Goal: Task Accomplishment & Management: Manage account settings

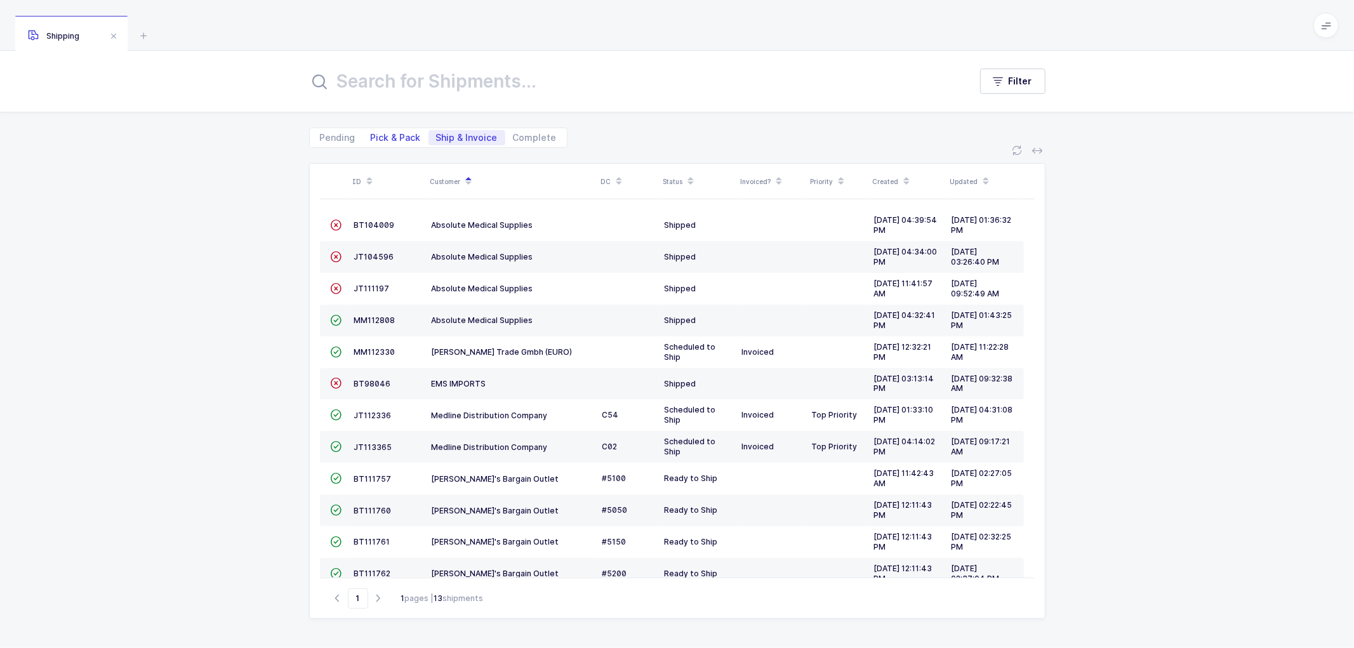
click at [382, 141] on span "Pick & Pack" at bounding box center [396, 137] width 50 height 9
click at [371, 138] on input "Pick & Pack" at bounding box center [367, 134] width 8 height 8
radio input "true"
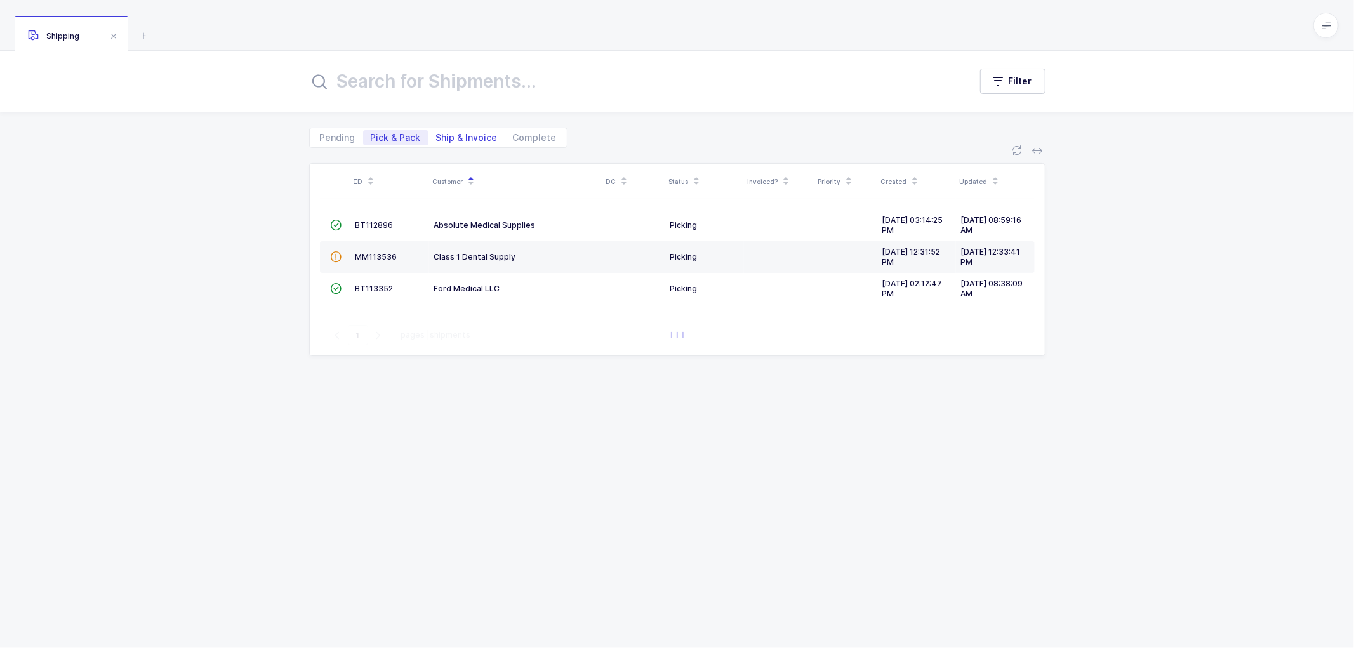
click at [460, 136] on span "Ship & Invoice" at bounding box center [467, 137] width 62 height 9
click at [437, 136] on input "Ship & Invoice" at bounding box center [433, 134] width 8 height 8
radio input "true"
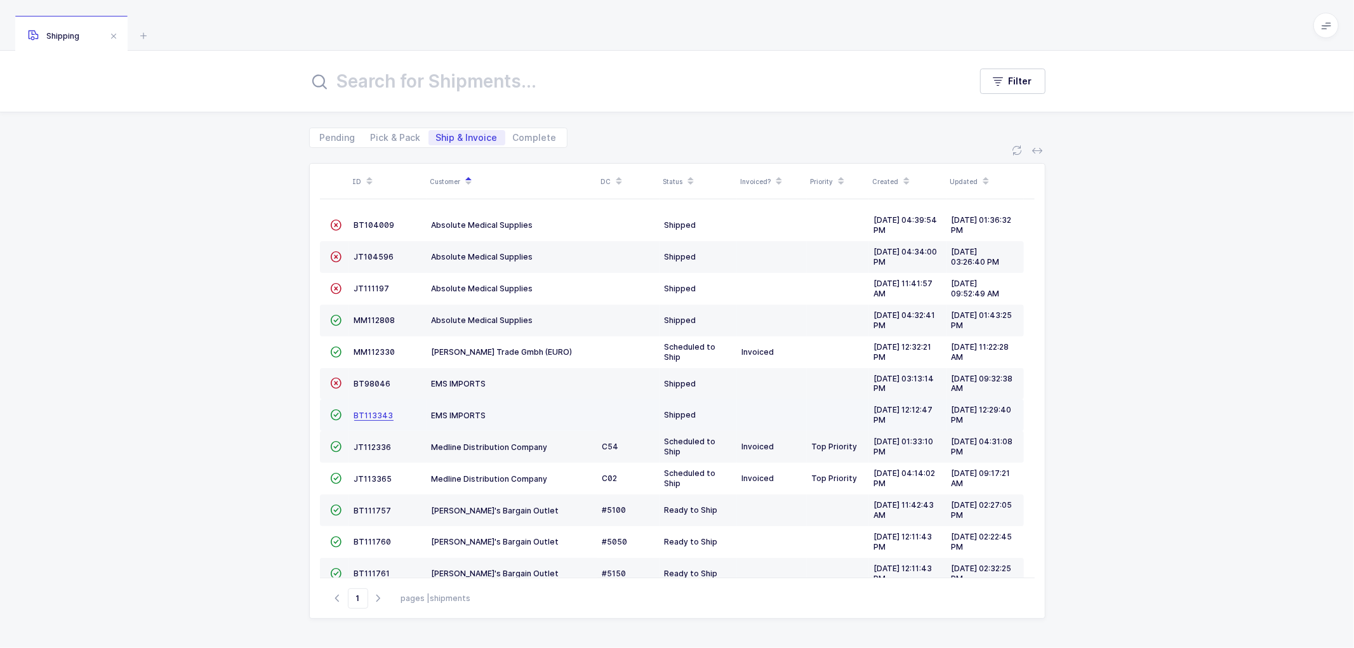
click at [369, 414] on span "BT113343" at bounding box center [373, 416] width 39 height 10
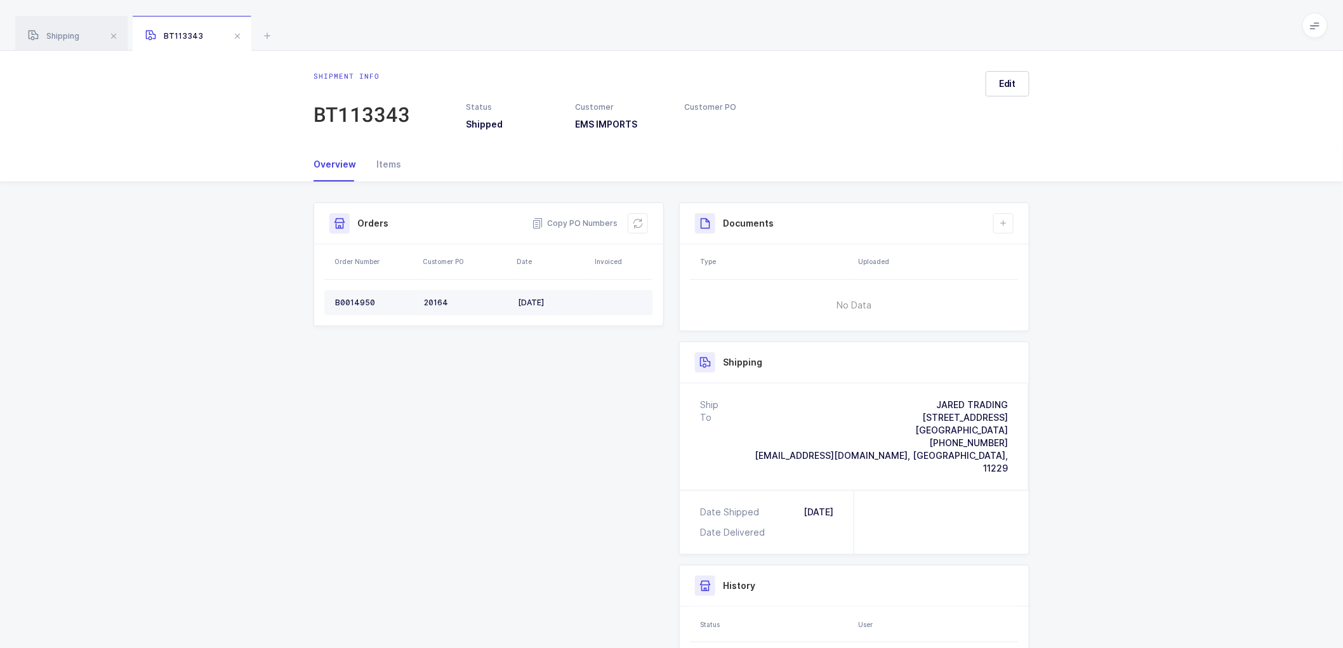
click at [436, 300] on div "20164" at bounding box center [466, 303] width 84 height 10
copy div "20164"
click at [357, 296] on td "B0014950" at bounding box center [371, 302] width 95 height 25
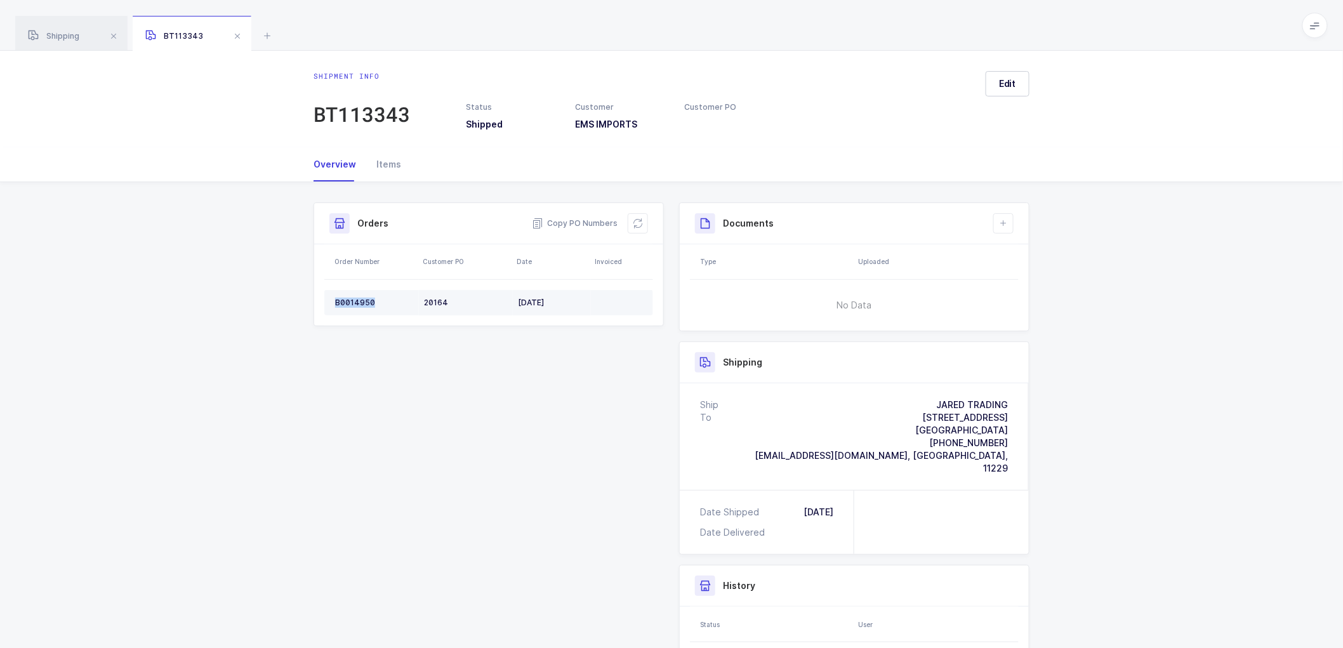
copy div "B0014950"
click at [639, 223] on icon at bounding box center [638, 223] width 10 height 10
click at [441, 302] on div "20164" at bounding box center [466, 303] width 84 height 10
copy div "20164"
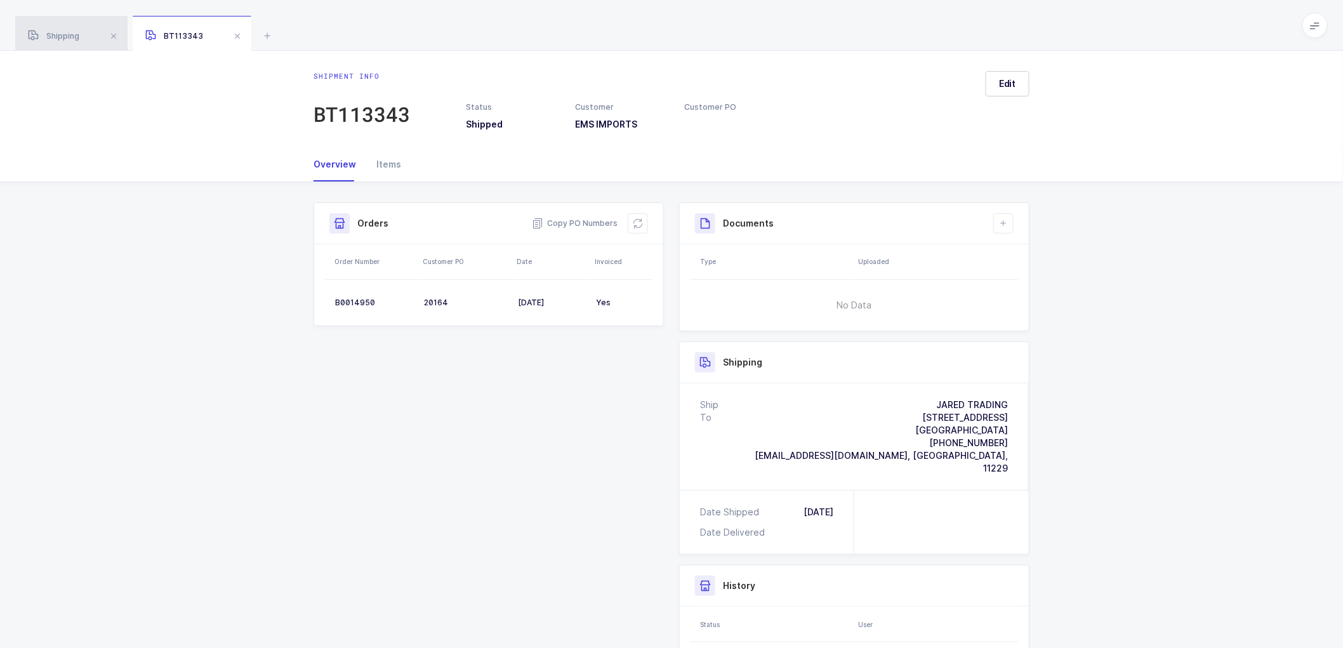
click at [57, 29] on div "Shipping" at bounding box center [71, 34] width 112 height 36
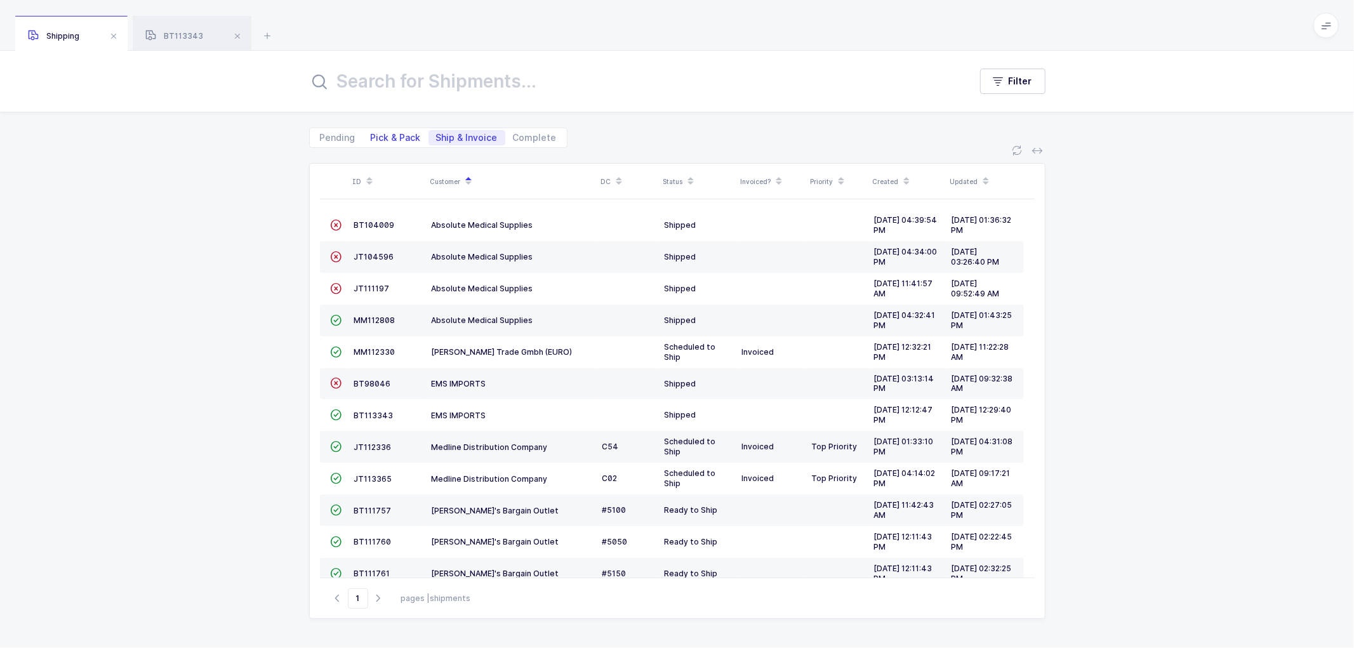
click at [404, 136] on span "Pick & Pack" at bounding box center [396, 137] width 50 height 9
click at [371, 136] on input "Pick & Pack" at bounding box center [367, 134] width 8 height 8
radio input "true"
radio input "false"
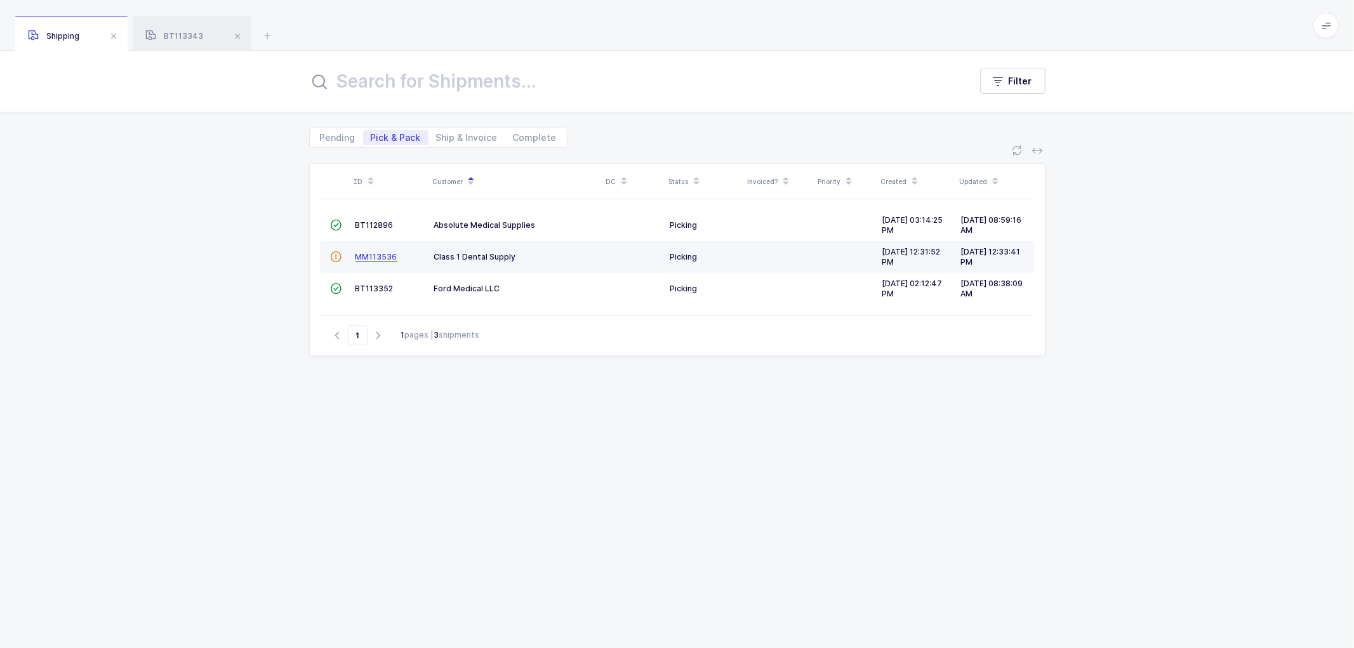
click at [377, 252] on span "MM113536" at bounding box center [377, 257] width 42 height 10
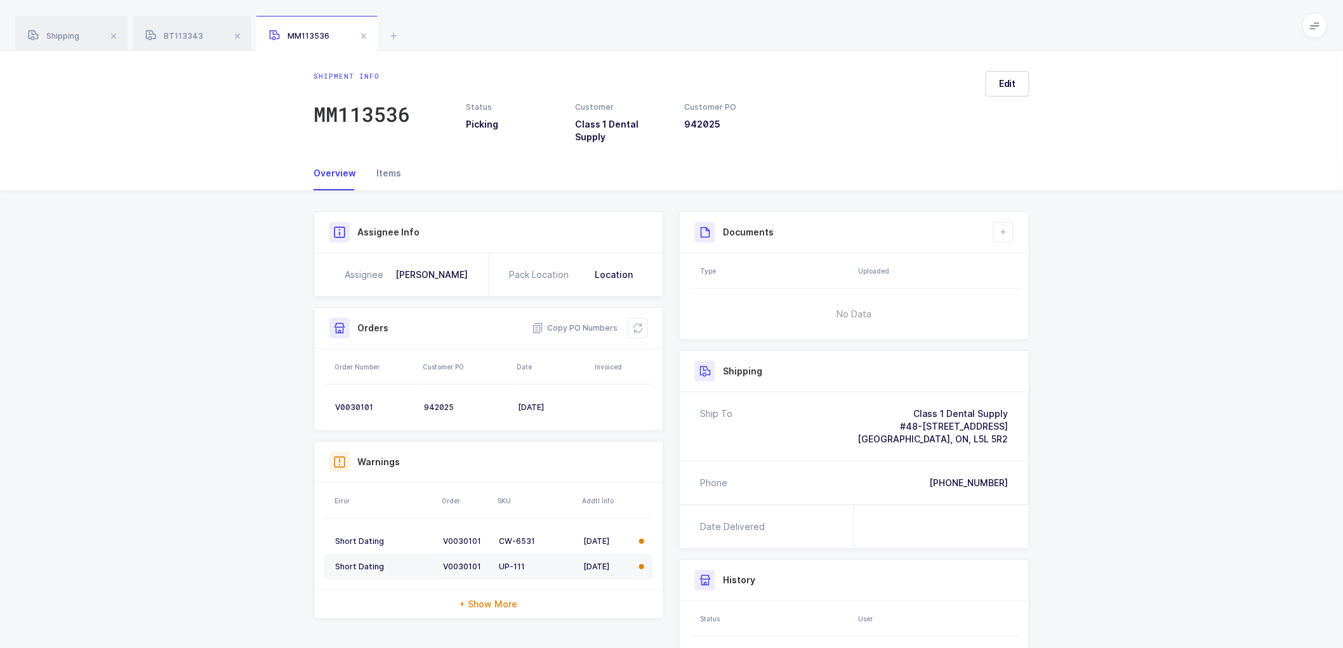
click at [383, 163] on div "Items" at bounding box center [383, 173] width 35 height 34
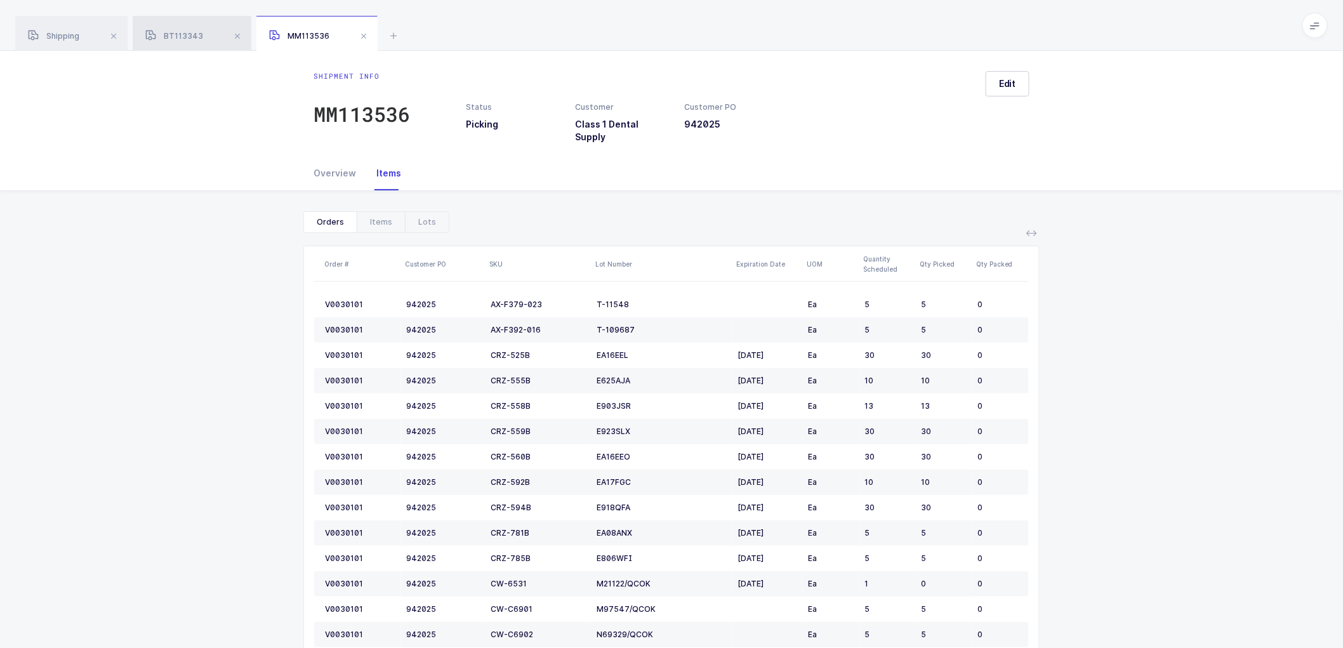
drag, startPoint x: 173, startPoint y: 36, endPoint x: 191, endPoint y: 35, distance: 18.5
click at [175, 35] on span "BT113343" at bounding box center [174, 36] width 58 height 10
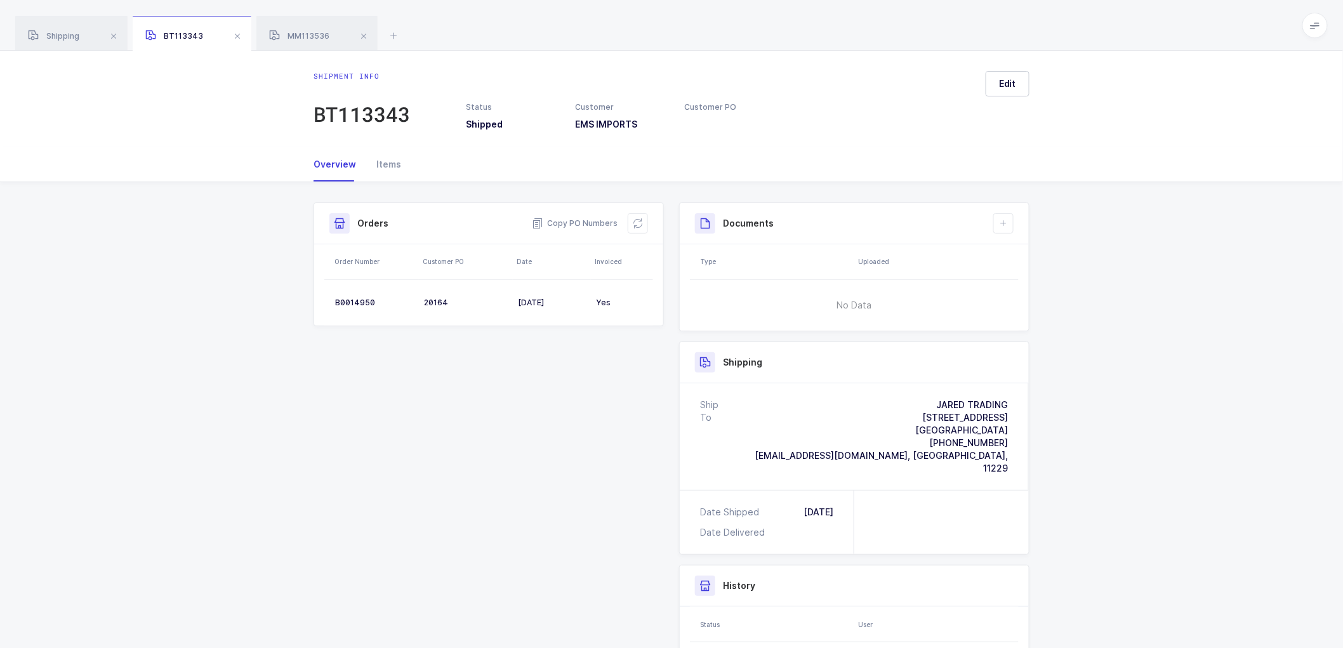
click at [262, 211] on div "Shipment Info Shipment Number BT113343 Status Shipped Customer EMS IMPORTS Cust…" at bounding box center [671, 495] width 1343 height 627
click at [547, 403] on div "Shipment Info Shipment Number BT113343 Status Shipped Customer EMS IMPORTS Cust…" at bounding box center [671, 491] width 731 height 576
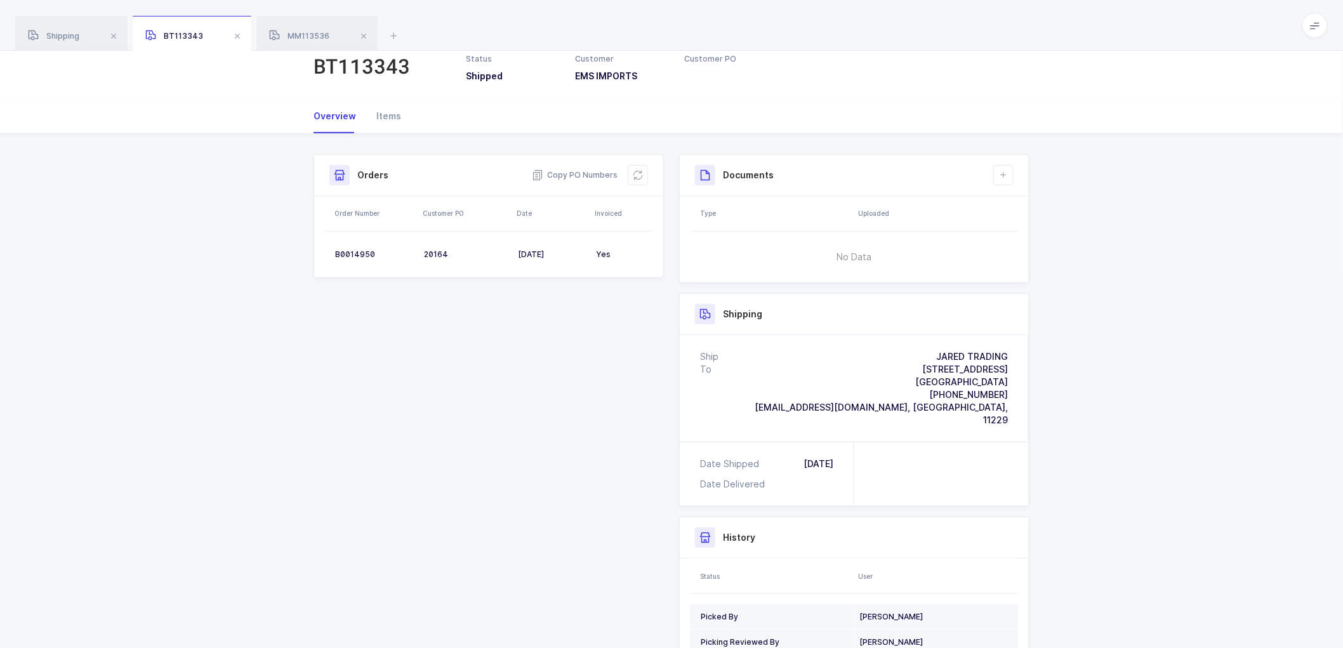
scroll to position [70, 0]
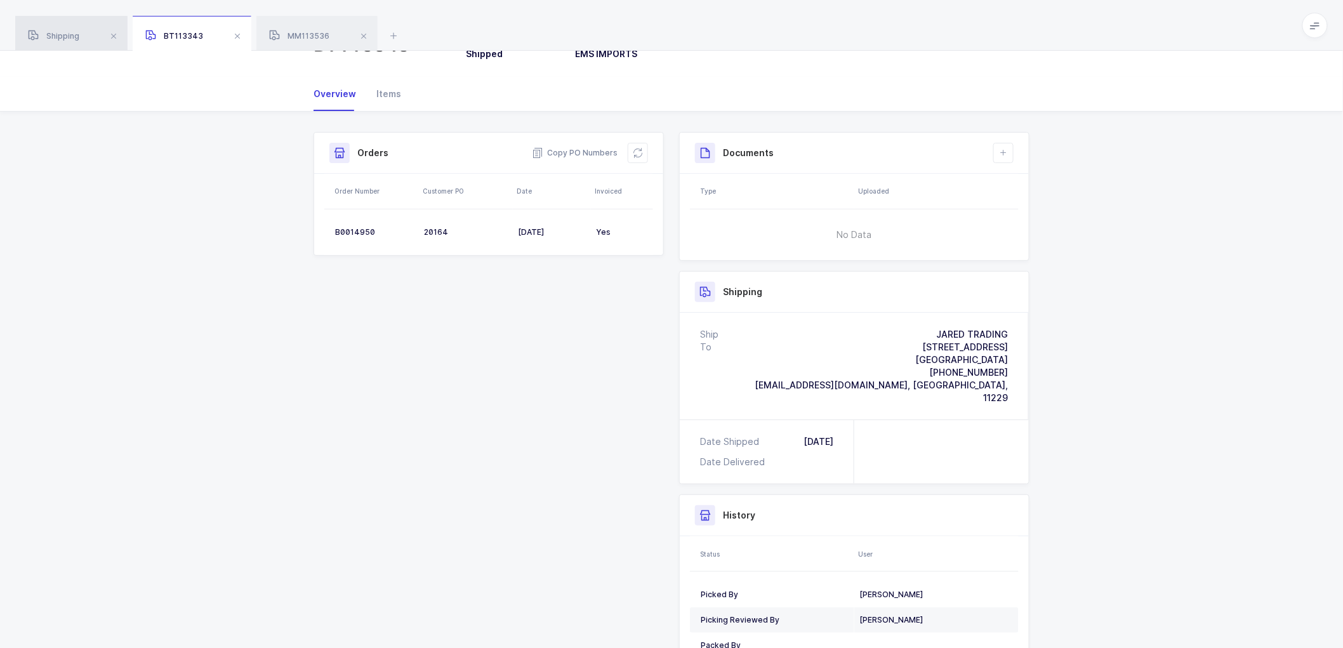
click at [93, 33] on div "Shipping" at bounding box center [71, 34] width 112 height 36
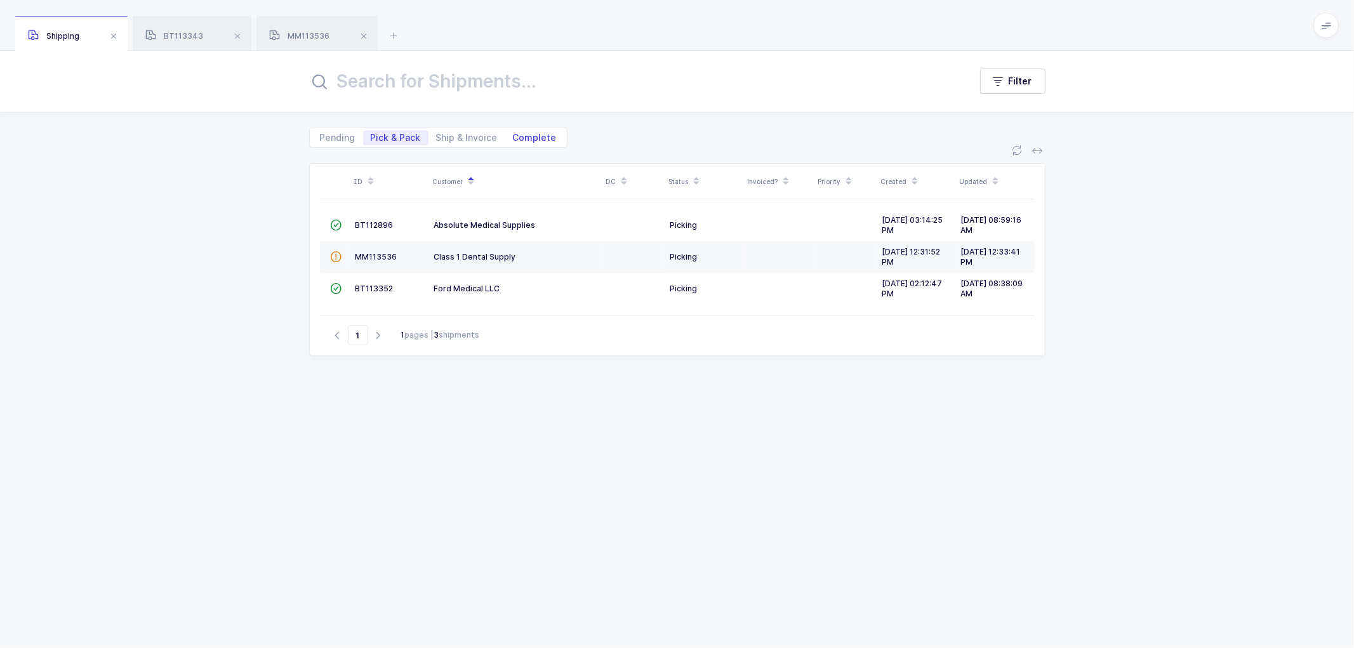
click at [528, 135] on span "Complete" at bounding box center [535, 137] width 44 height 9
click at [514, 135] on input "Complete" at bounding box center [509, 134] width 8 height 8
radio input "true"
radio input "false"
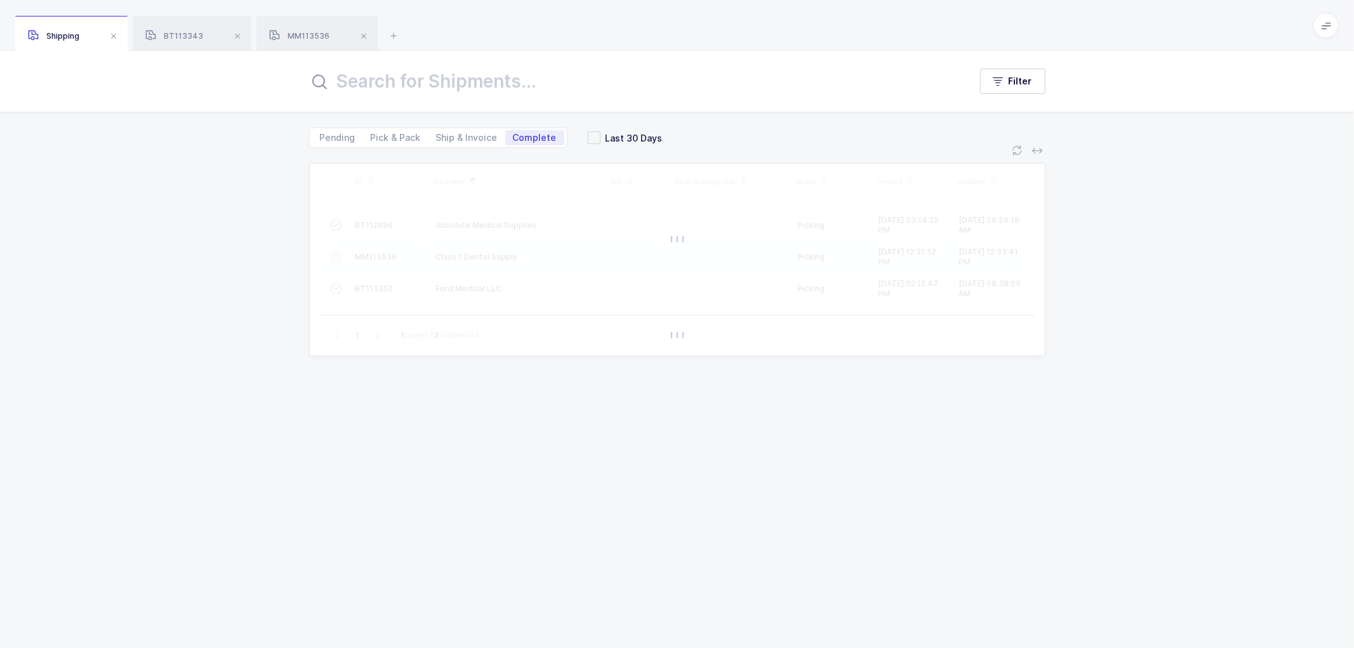
drag, startPoint x: 466, startPoint y: 80, endPoint x: 472, endPoint y: 81, distance: 6.4
click at [467, 80] on input "text" at bounding box center [632, 81] width 646 height 30
paste input "4518915675"
click at [590, 133] on div "Pending Pick & Pack Ship & Invoice Complete Last 30 Days" at bounding box center [677, 130] width 736 height 36
click at [588, 134] on span at bounding box center [594, 137] width 13 height 13
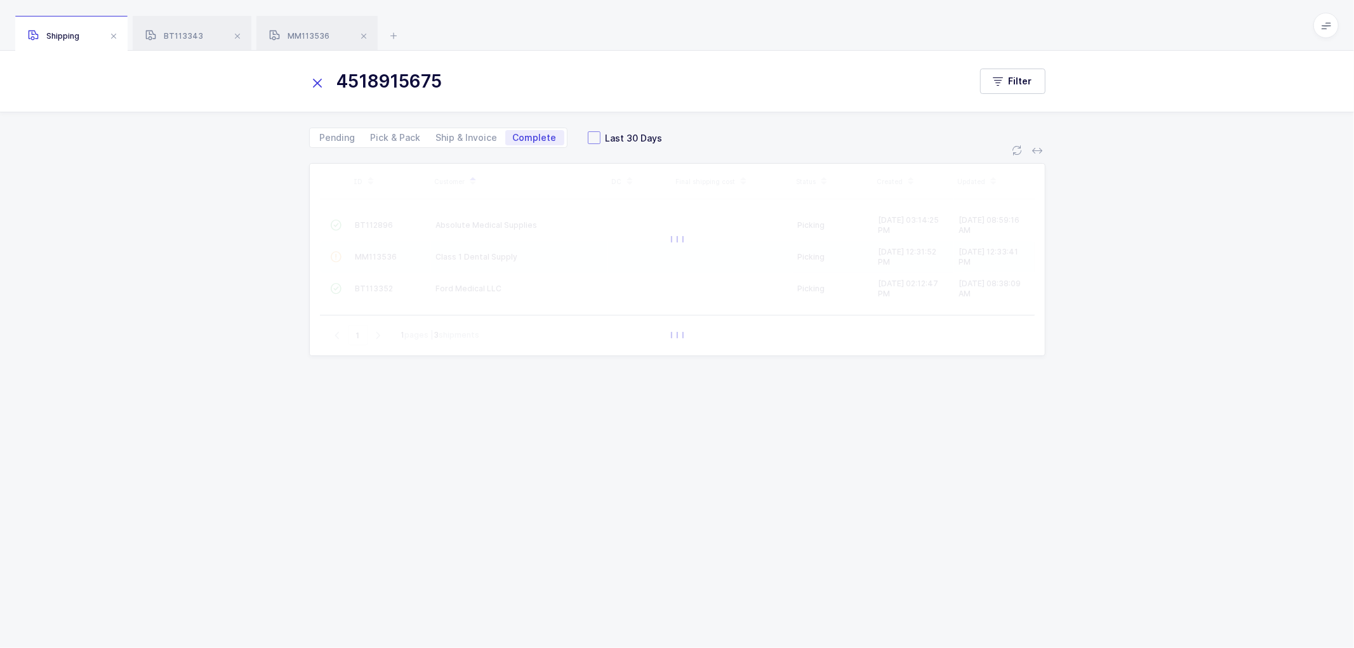
click at [601, 131] on input "Last 30 Days" at bounding box center [601, 131] width 0 height 0
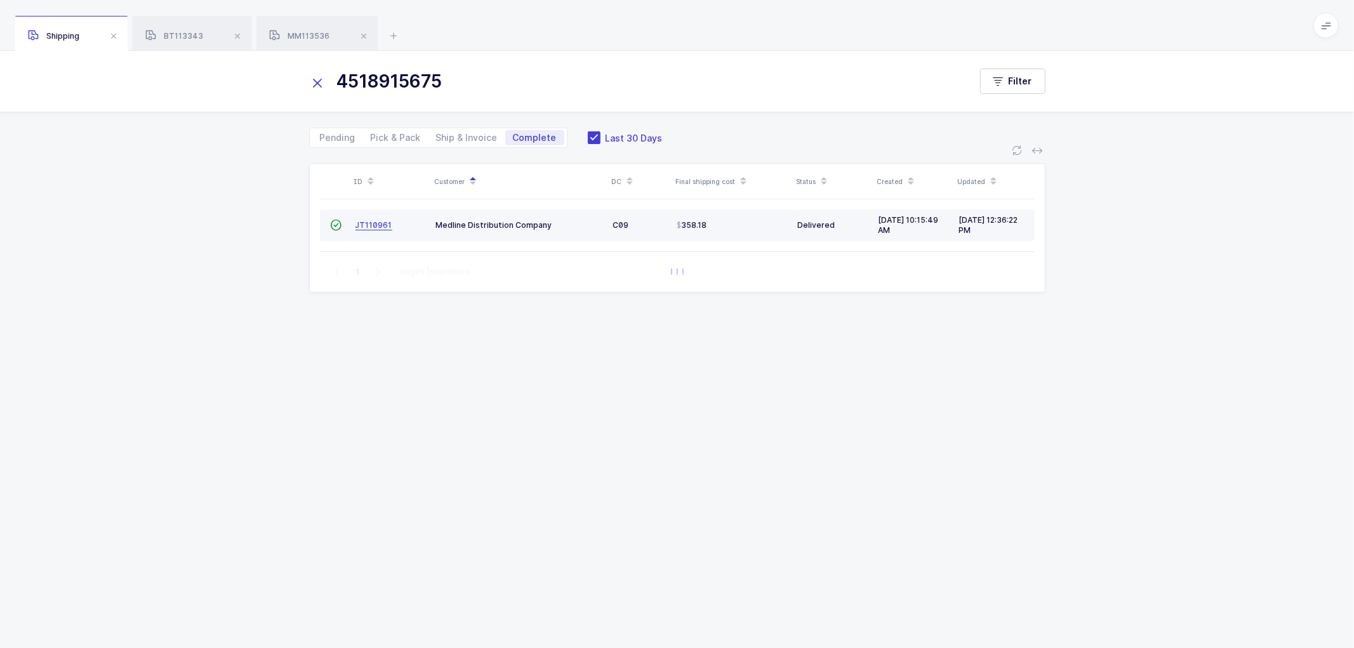
click at [369, 224] on span "JT110961" at bounding box center [374, 225] width 37 height 10
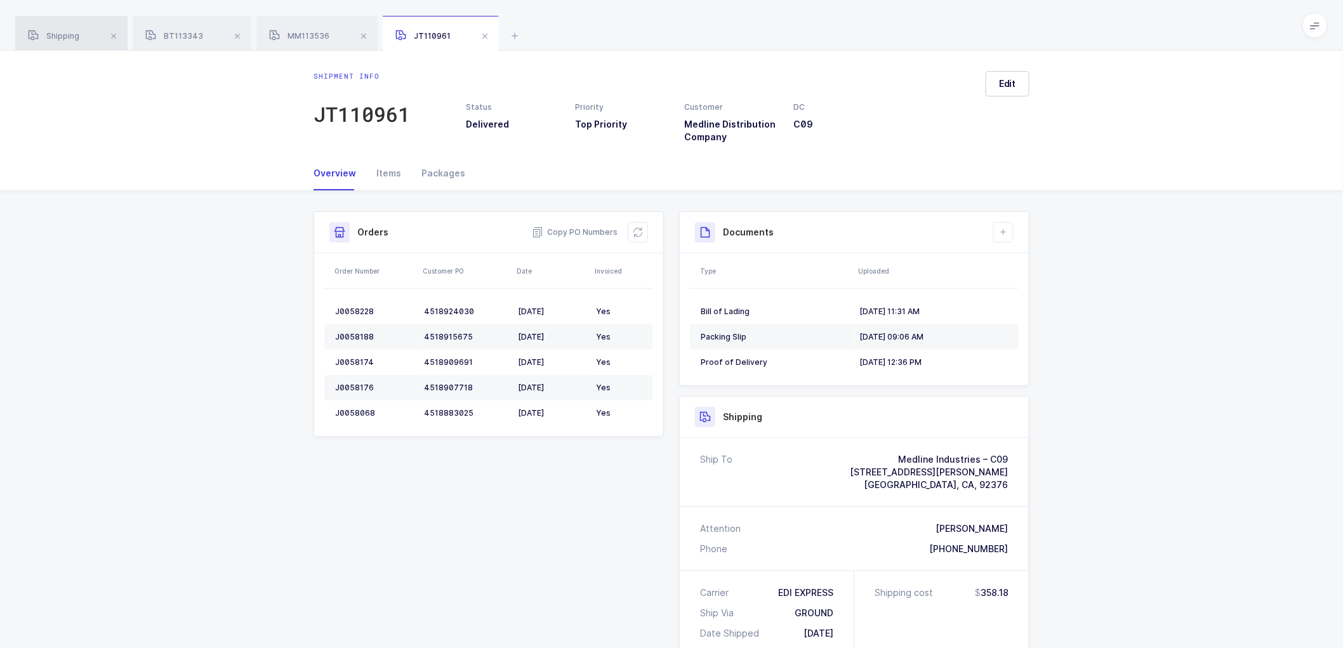
drag, startPoint x: 76, startPoint y: 33, endPoint x: 93, endPoint y: 34, distance: 16.6
click at [85, 33] on div "Shipping" at bounding box center [71, 34] width 112 height 36
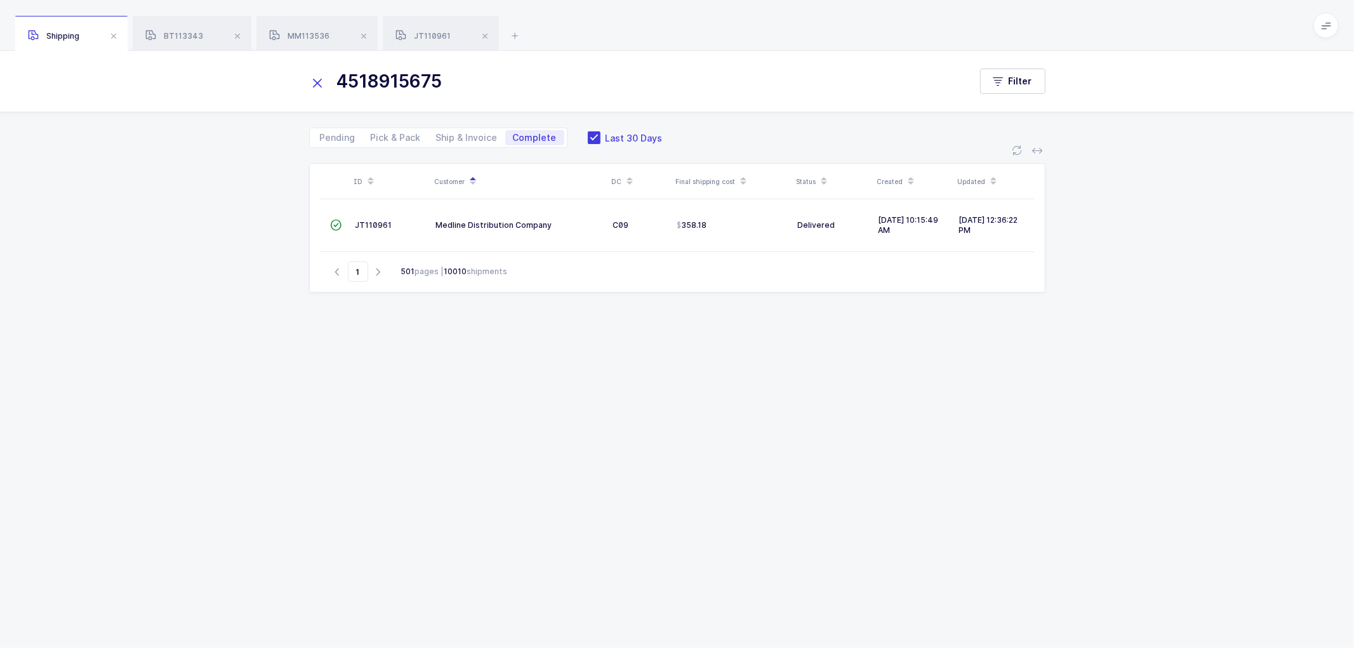
drag, startPoint x: 477, startPoint y: 86, endPoint x: 262, endPoint y: 81, distance: 215.3
click at [262, 81] on div "4518915675 Filter" at bounding box center [677, 81] width 1354 height 61
paste input "337383"
type input "4518337383"
click at [592, 136] on span at bounding box center [594, 137] width 13 height 13
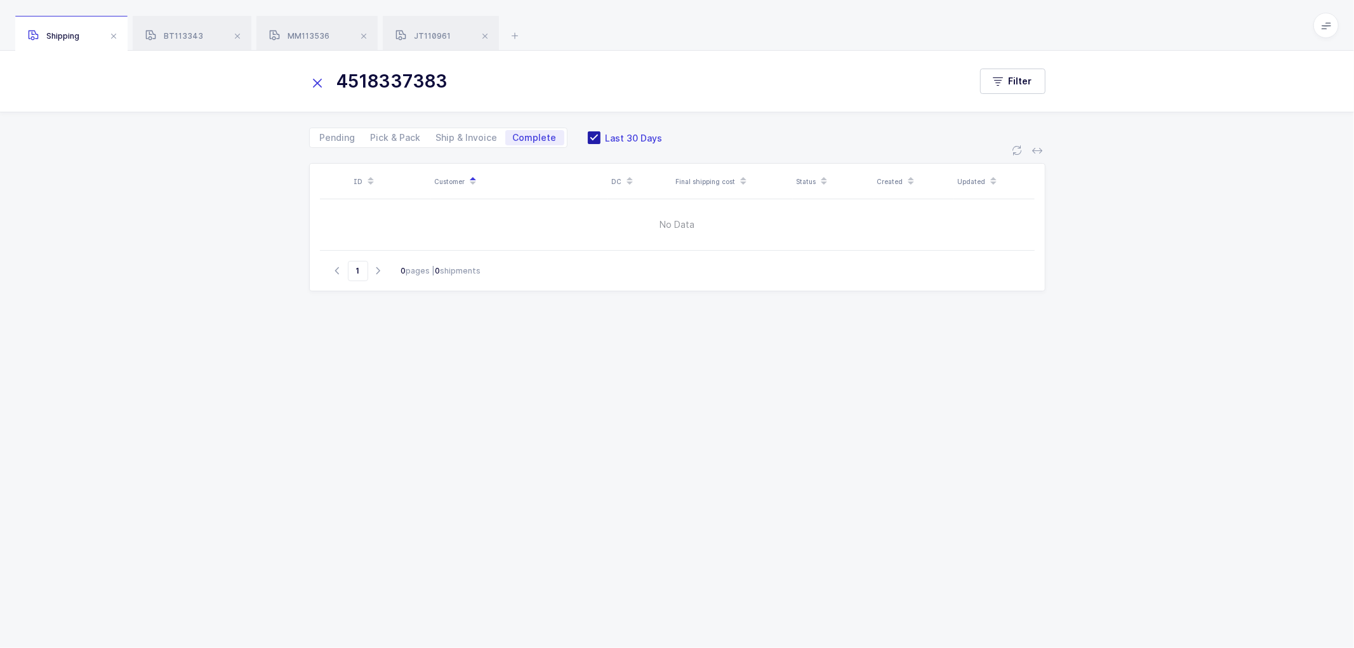
click at [601, 131] on input "Last 30 Days" at bounding box center [601, 131] width 0 height 0
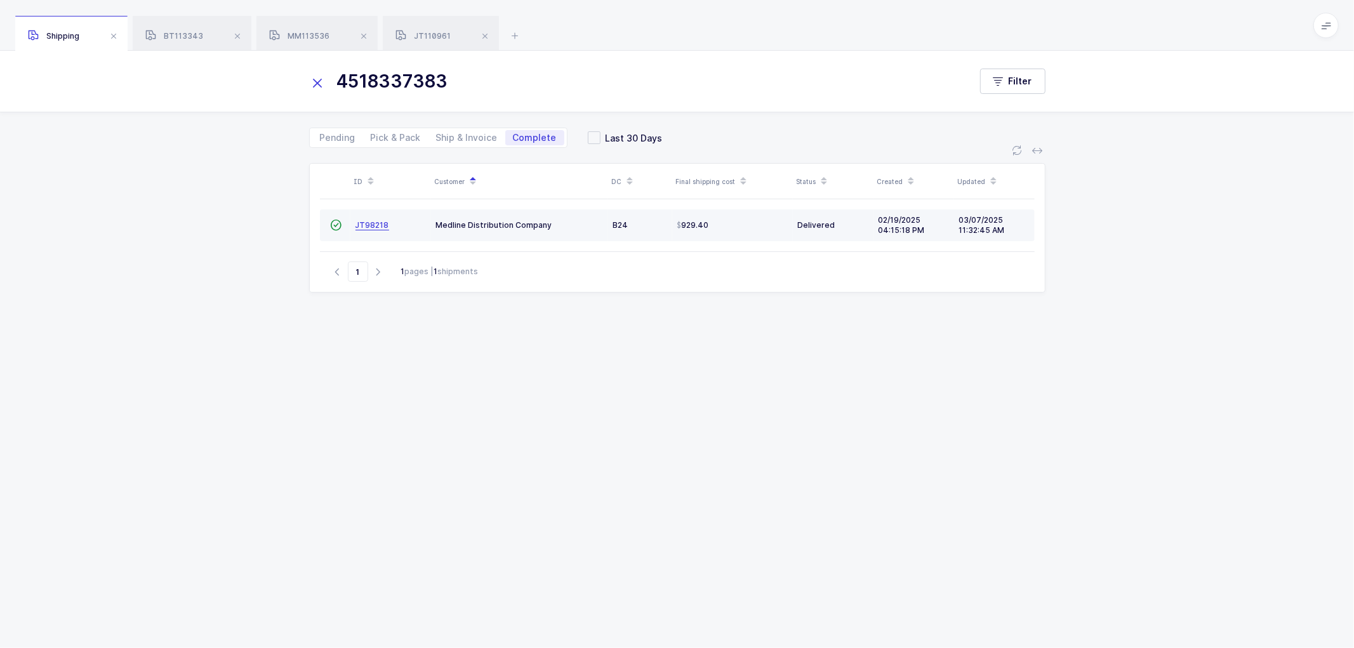
click at [371, 220] on span "[PERSON_NAME] 9 8 2 1 8" at bounding box center [373, 225] width 34 height 10
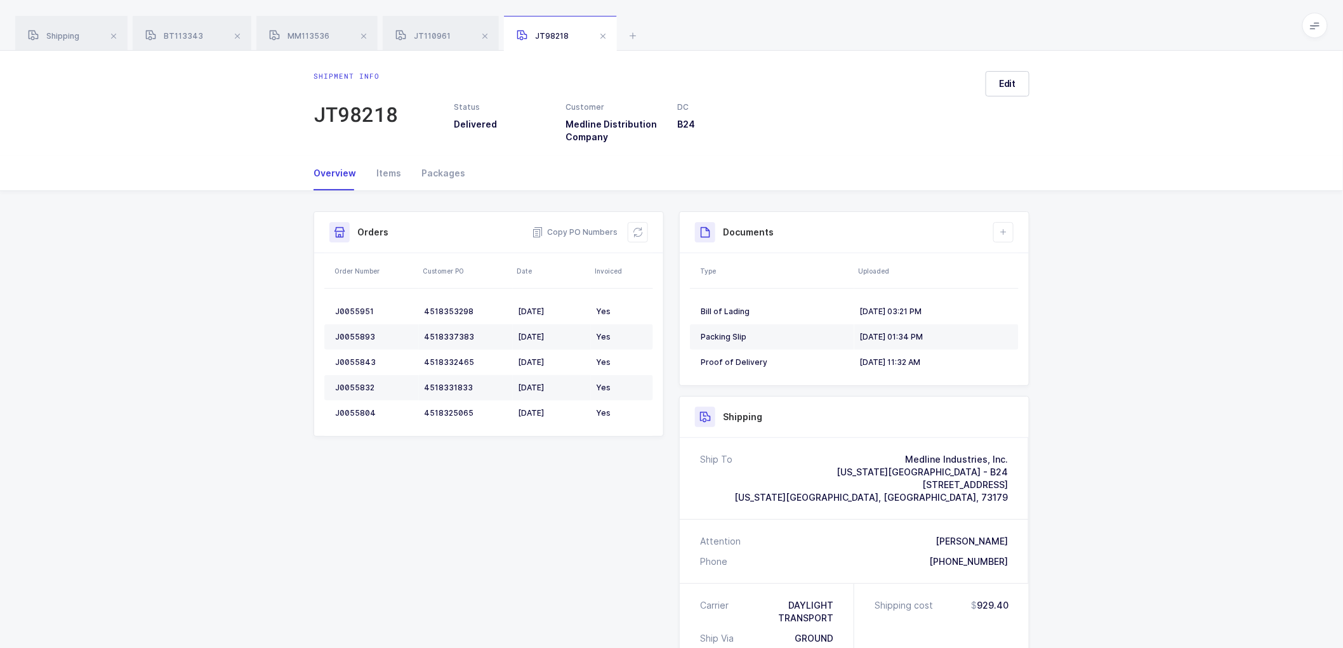
click at [1270, 452] on div "Shipment Info Shipment Number JT98218 Status Delivered Customer Medline Distrib…" at bounding box center [671, 559] width 1343 height 736
click at [1270, 451] on div "Shipment Info Shipment Number JT98218 Status Delivered Customer Medline Distrib…" at bounding box center [671, 559] width 1343 height 736
drag, startPoint x: 1010, startPoint y: 496, endPoint x: 1350, endPoint y: 349, distance: 370.5
click at [881, 458] on div "Ship To Medline Industries, Inc. [US_STATE] City Branch - B24 [STREET_ADDRESS][…" at bounding box center [854, 478] width 349 height 81
click at [929, 467] on div "[US_STATE][GEOGRAPHIC_DATA] - B24" at bounding box center [872, 472] width 274 height 13
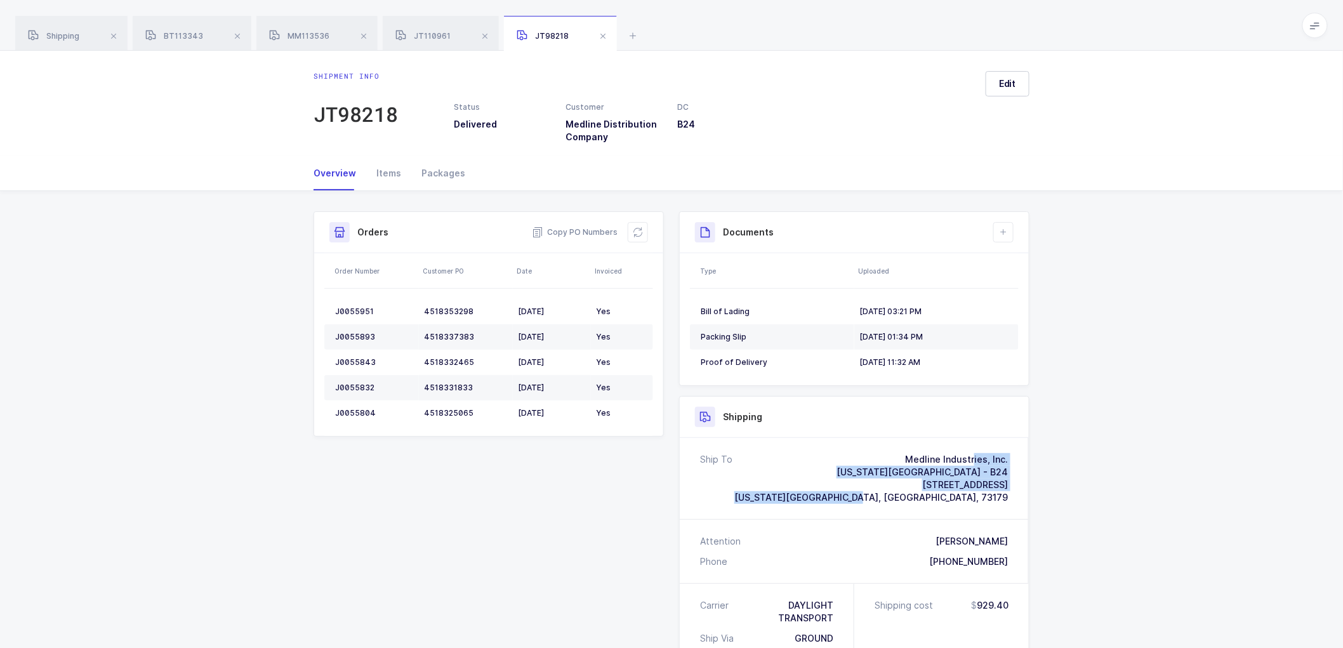
click at [885, 460] on div "Ship To Medline Industries, Inc. [US_STATE] City Branch - B24 [STREET_ADDRESS][…" at bounding box center [854, 478] width 308 height 51
drag, startPoint x: 856, startPoint y: 528, endPoint x: 874, endPoint y: 533, distance: 18.5
click at [858, 528] on div "Attention [PERSON_NAME] Phone [PHONE_NUMBER]" at bounding box center [854, 551] width 349 height 63
drag, startPoint x: 908, startPoint y: 461, endPoint x: 1016, endPoint y: 463, distance: 108.0
click at [1016, 463] on div "Ship To Medline Industries, Inc. [US_STATE] City Branch - B24 [STREET_ADDRESS][…" at bounding box center [854, 478] width 349 height 81
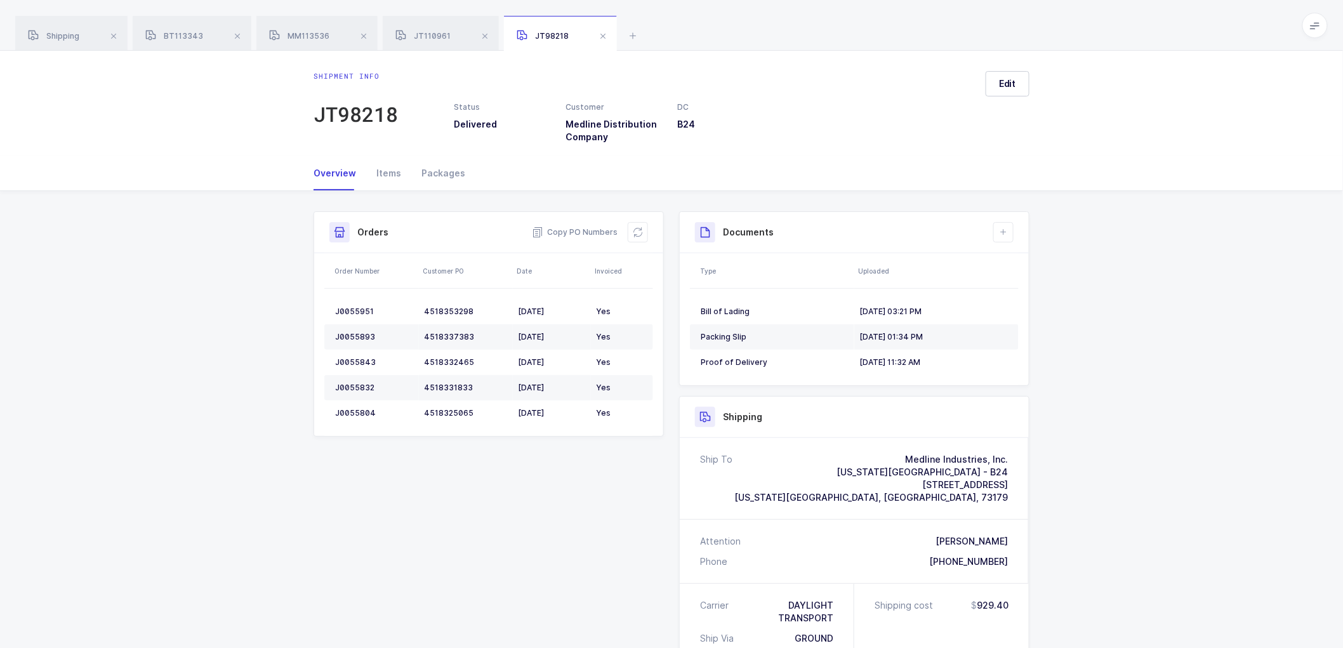
copy div "Medline Industries, Inc."
drag, startPoint x: 884, startPoint y: 474, endPoint x: 1018, endPoint y: 473, distance: 133.3
click at [1018, 473] on div "Ship To Medline Industries, Inc. [US_STATE] City Branch - B24 [STREET_ADDRESS][…" at bounding box center [854, 478] width 349 height 81
copy div "[US_STATE][GEOGRAPHIC_DATA] - B24"
drag, startPoint x: 919, startPoint y: 488, endPoint x: 1016, endPoint y: 488, distance: 97.8
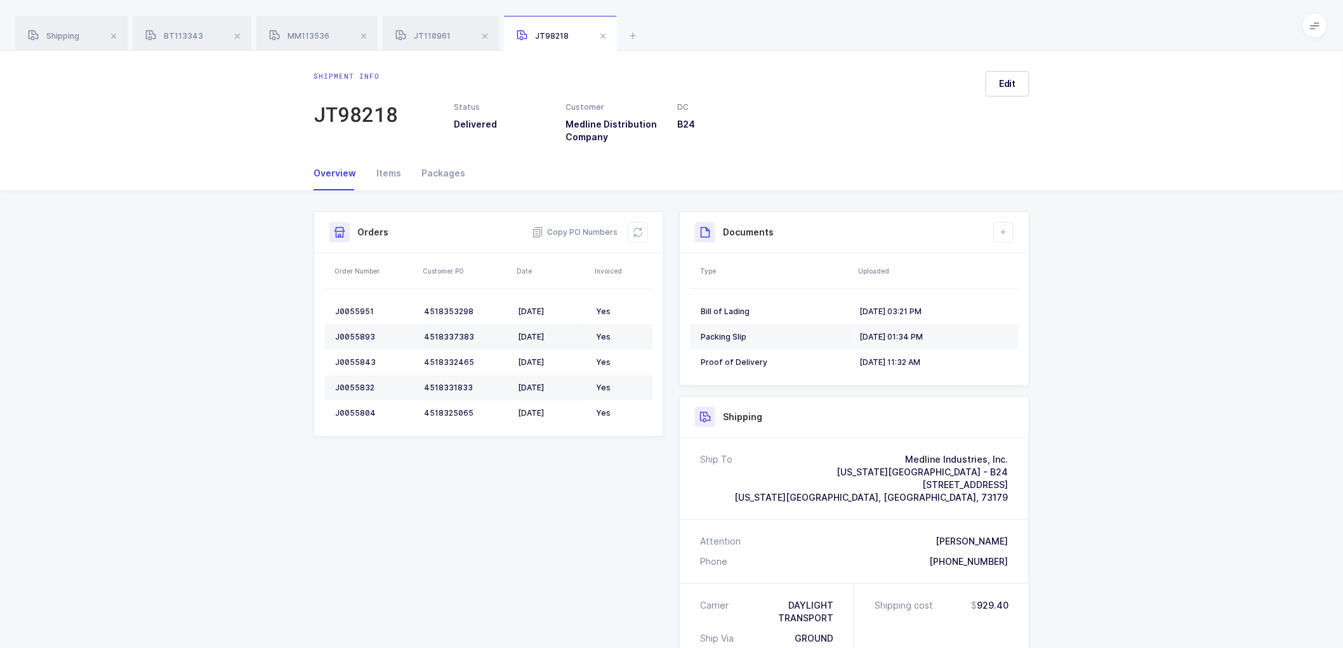
click at [1016, 488] on div "Ship To Medline Industries, Inc. [US_STATE] City Branch - B24 [STREET_ADDRESS][…" at bounding box center [854, 478] width 349 height 81
copy div "[STREET_ADDRESS]"
click at [992, 498] on span "[US_STATE][GEOGRAPHIC_DATA], [GEOGRAPHIC_DATA], 73179" at bounding box center [872, 497] width 274 height 11
click at [993, 498] on span "[US_STATE][GEOGRAPHIC_DATA], [GEOGRAPHIC_DATA], 73179" at bounding box center [872, 497] width 274 height 11
copy span "73179"
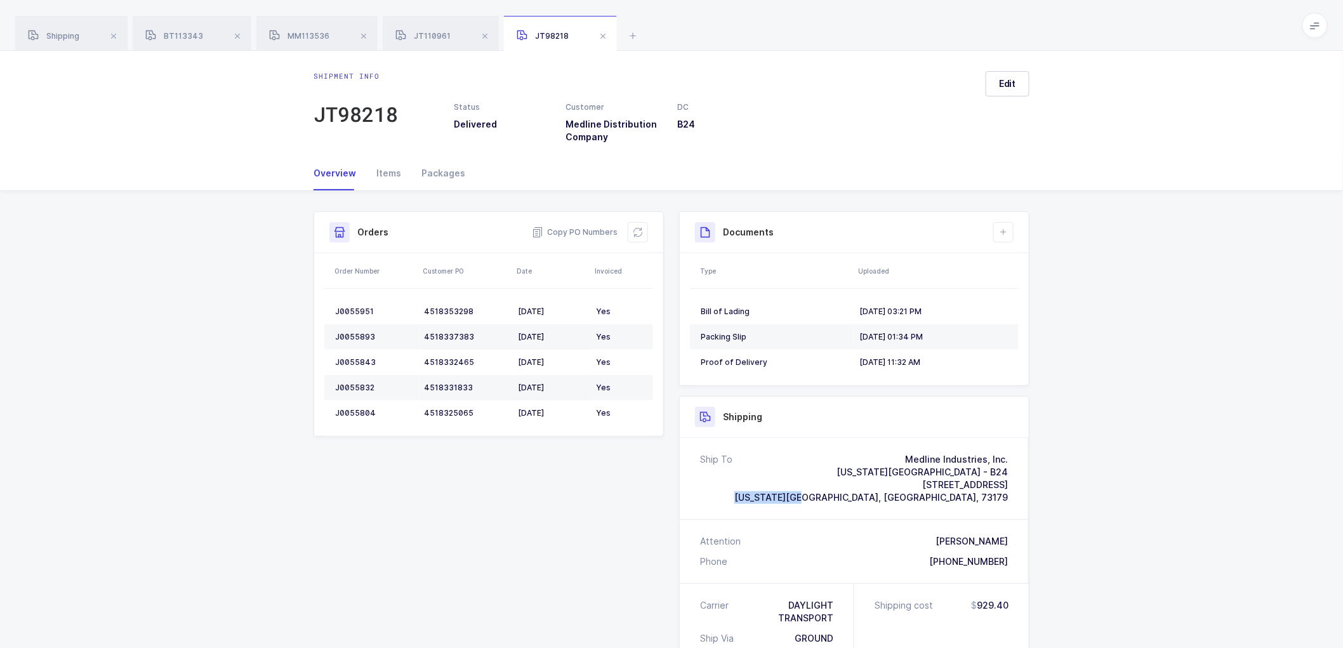
drag, startPoint x: 896, startPoint y: 498, endPoint x: 959, endPoint y: 503, distance: 63.1
click at [959, 503] on div "Medline Industries, Inc. [US_STATE] City Branch - B24 [STREET_ADDRESS][US_STATE]" at bounding box center [872, 478] width 274 height 51
copy span "[US_STATE][GEOGRAPHIC_DATA]"
drag, startPoint x: 943, startPoint y: 561, endPoint x: 1013, endPoint y: 566, distance: 70.0
click at [1013, 566] on div "Attention [PERSON_NAME] Phone [PHONE_NUMBER]" at bounding box center [854, 551] width 349 height 63
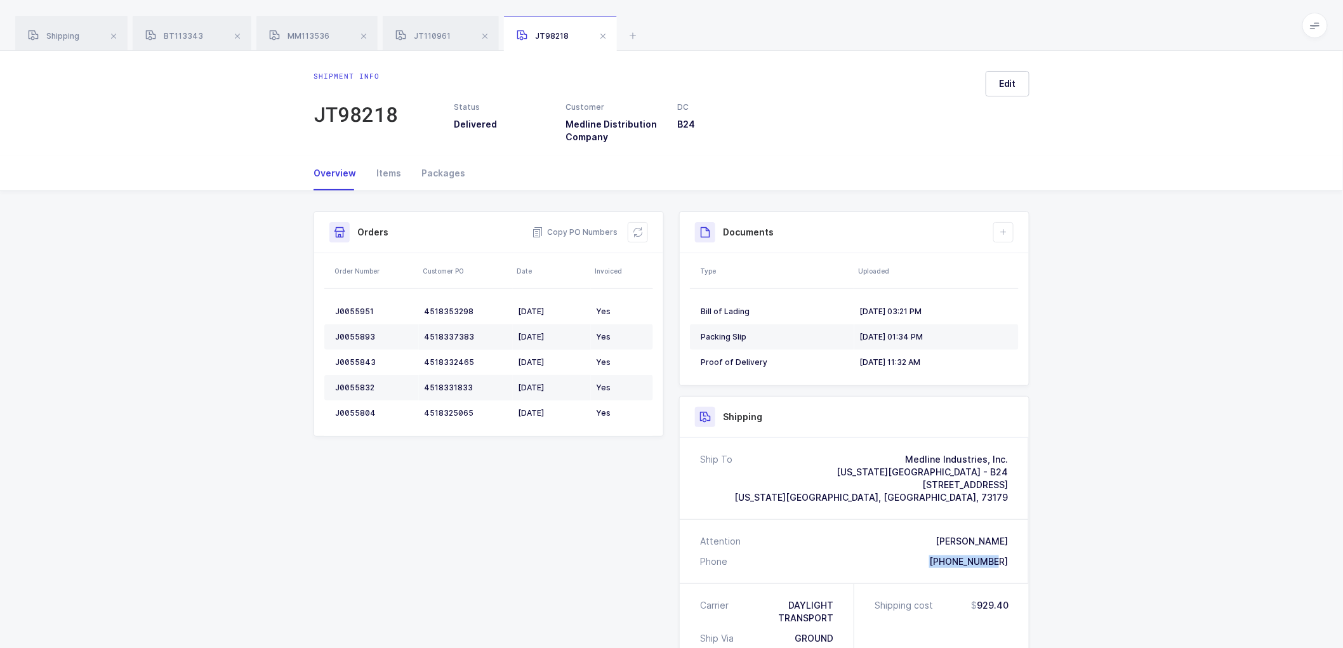
copy div "[PHONE_NUMBER]"
drag, startPoint x: 42, startPoint y: 24, endPoint x: 114, endPoint y: 41, distance: 74.2
click at [51, 26] on div "Shipping" at bounding box center [71, 34] width 112 height 36
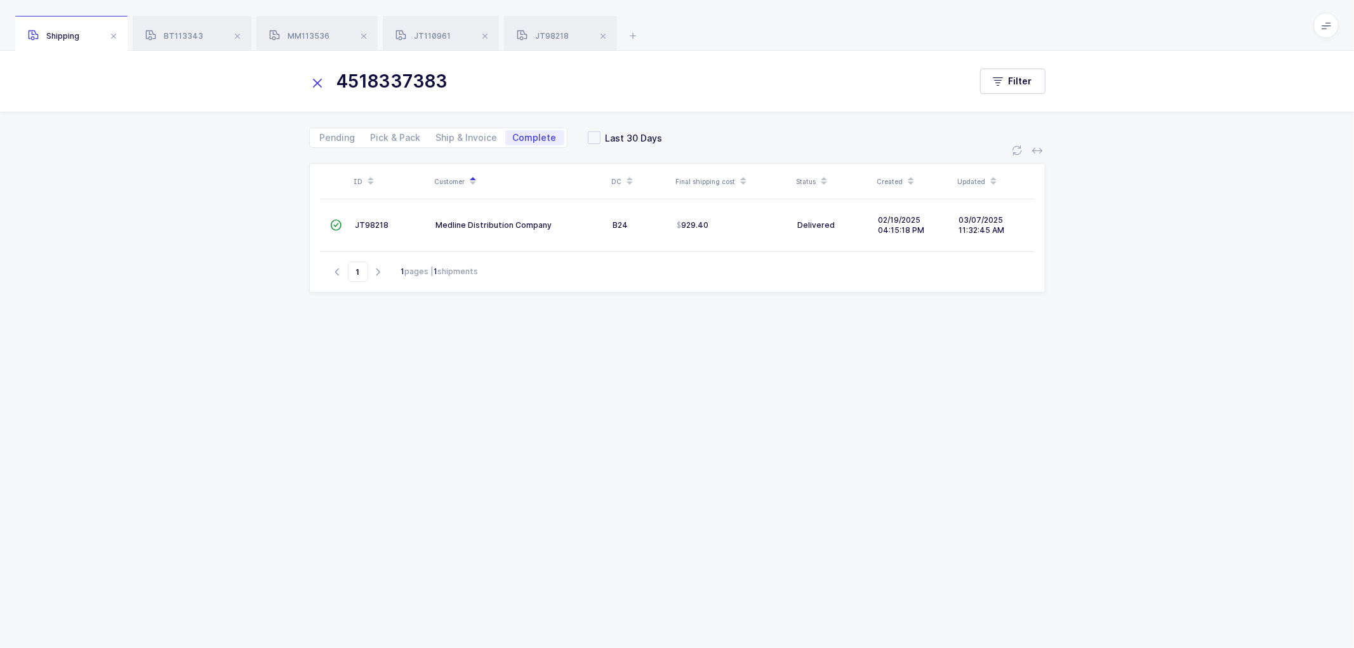
drag, startPoint x: 317, startPoint y: 77, endPoint x: 371, endPoint y: 102, distance: 59.1
click at [317, 78] on icon at bounding box center [318, 83] width 18 height 18
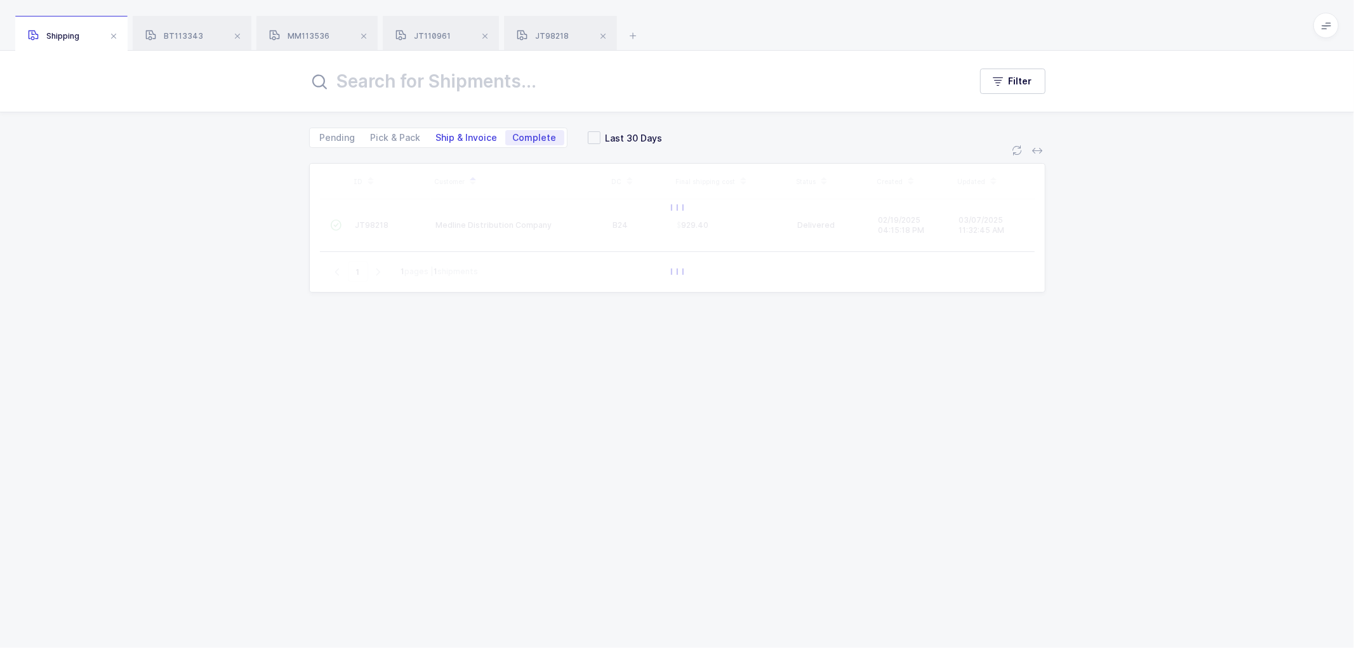
click at [459, 133] on span "Ship & Invoice" at bounding box center [467, 137] width 62 height 9
click at [437, 133] on input "Ship & Invoice" at bounding box center [433, 134] width 8 height 8
radio input "true"
radio input "false"
click at [236, 30] on span at bounding box center [237, 36] width 15 height 15
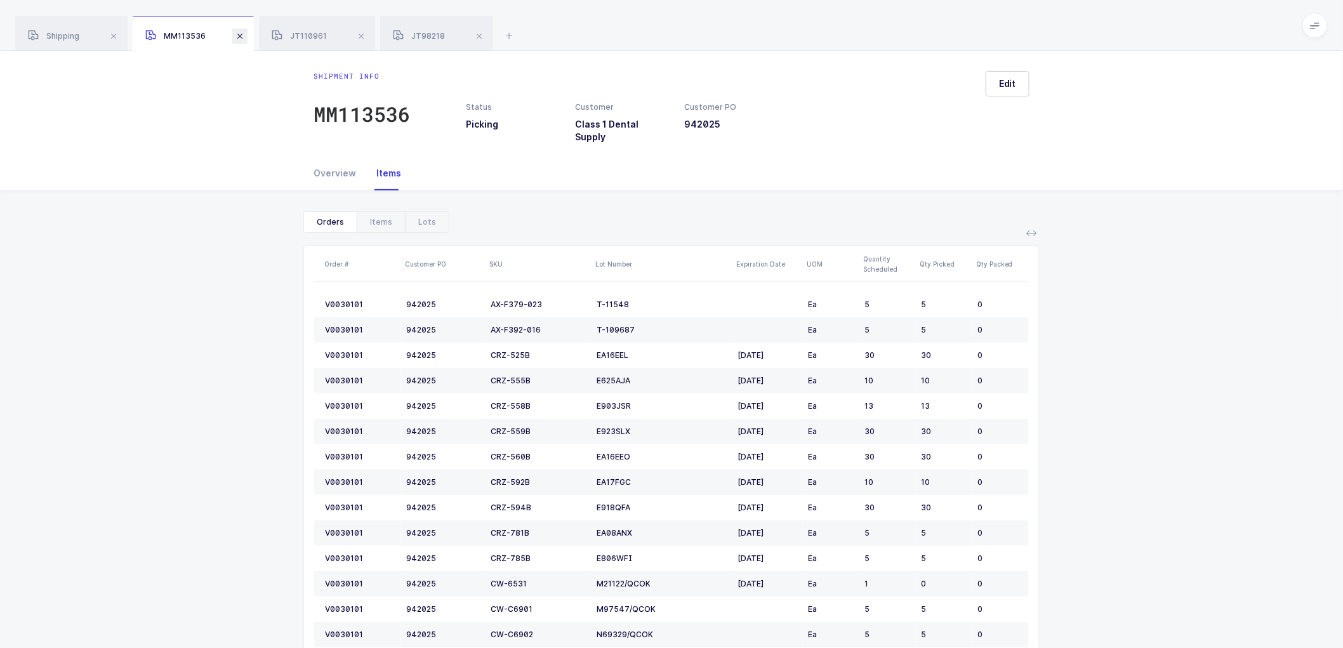
click at [237, 32] on span at bounding box center [239, 36] width 15 height 15
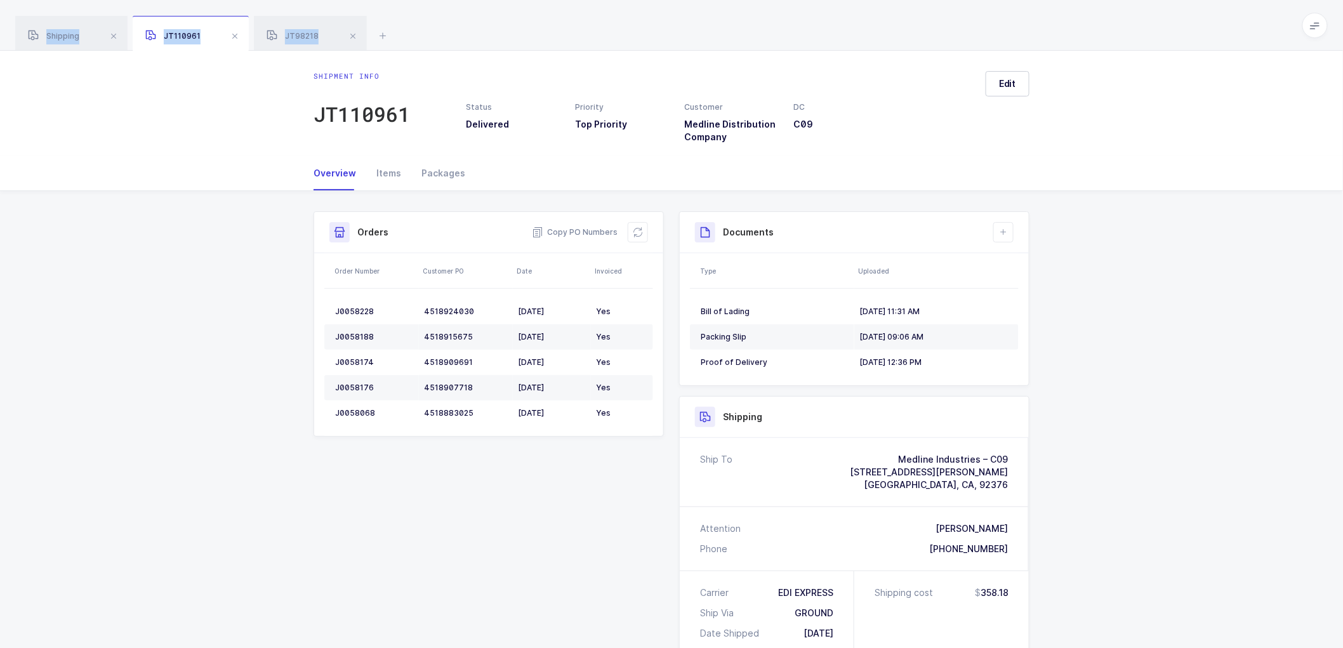
click at [237, 32] on span at bounding box center [234, 36] width 15 height 15
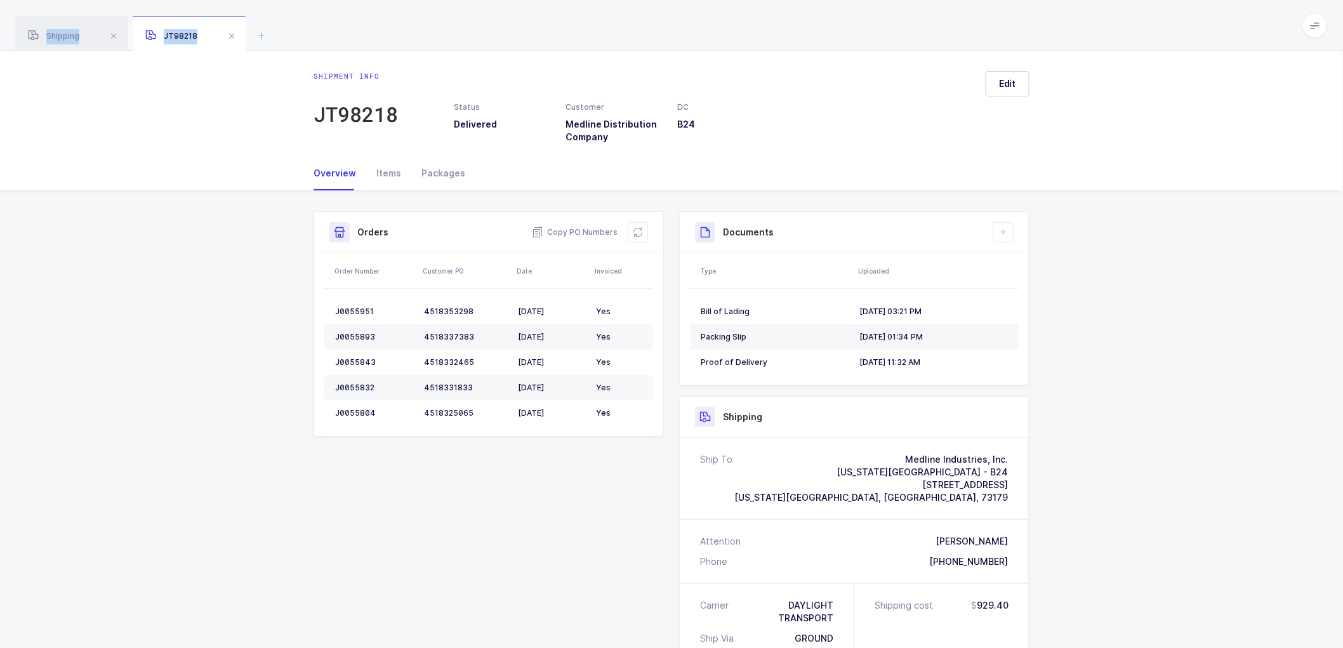
click at [237, 32] on span at bounding box center [231, 36] width 15 height 15
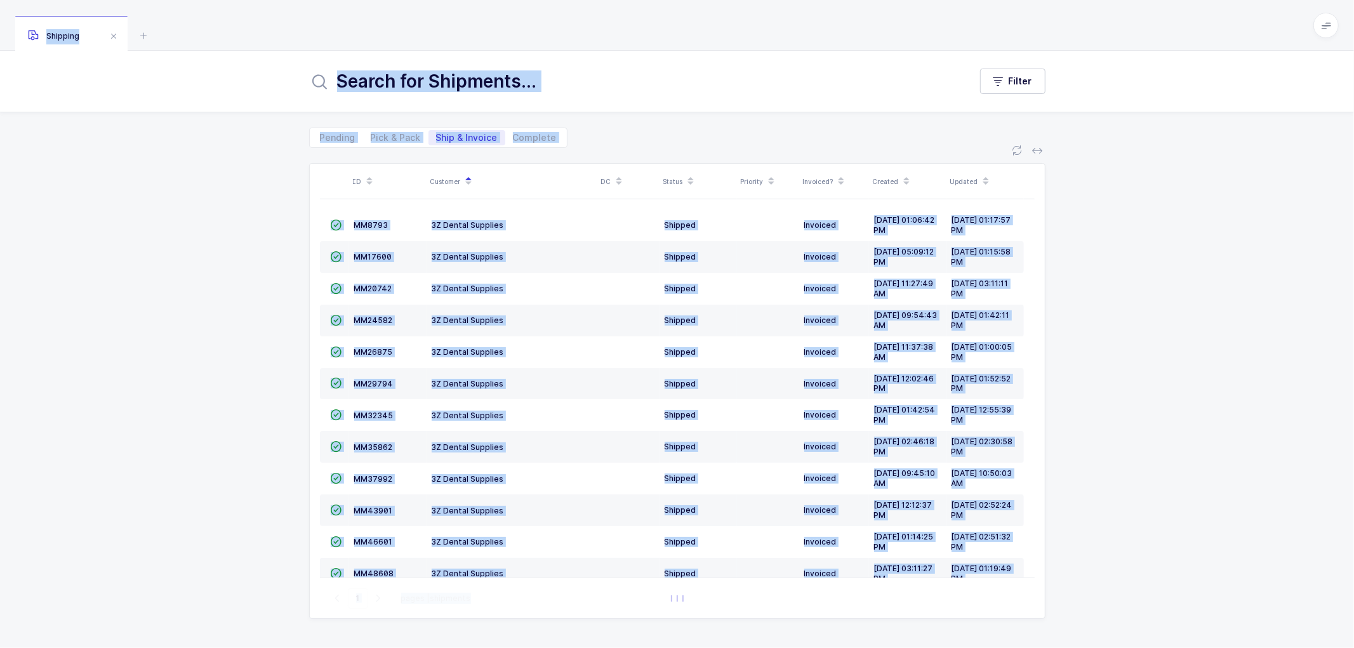
drag, startPoint x: 244, startPoint y: 179, endPoint x: 460, endPoint y: 296, distance: 245.4
click at [245, 179] on div "ID Customer DC Status Priority Invoiced? Created Updated  MM8793 3Z Dental Sup…" at bounding box center [677, 398] width 1354 height 500
click at [448, 131] on span "Ship & Invoice" at bounding box center [467, 137] width 77 height 15
click at [437, 131] on input "Ship & Invoice" at bounding box center [433, 134] width 8 height 8
click at [390, 133] on span "Pick & Pack" at bounding box center [396, 137] width 50 height 9
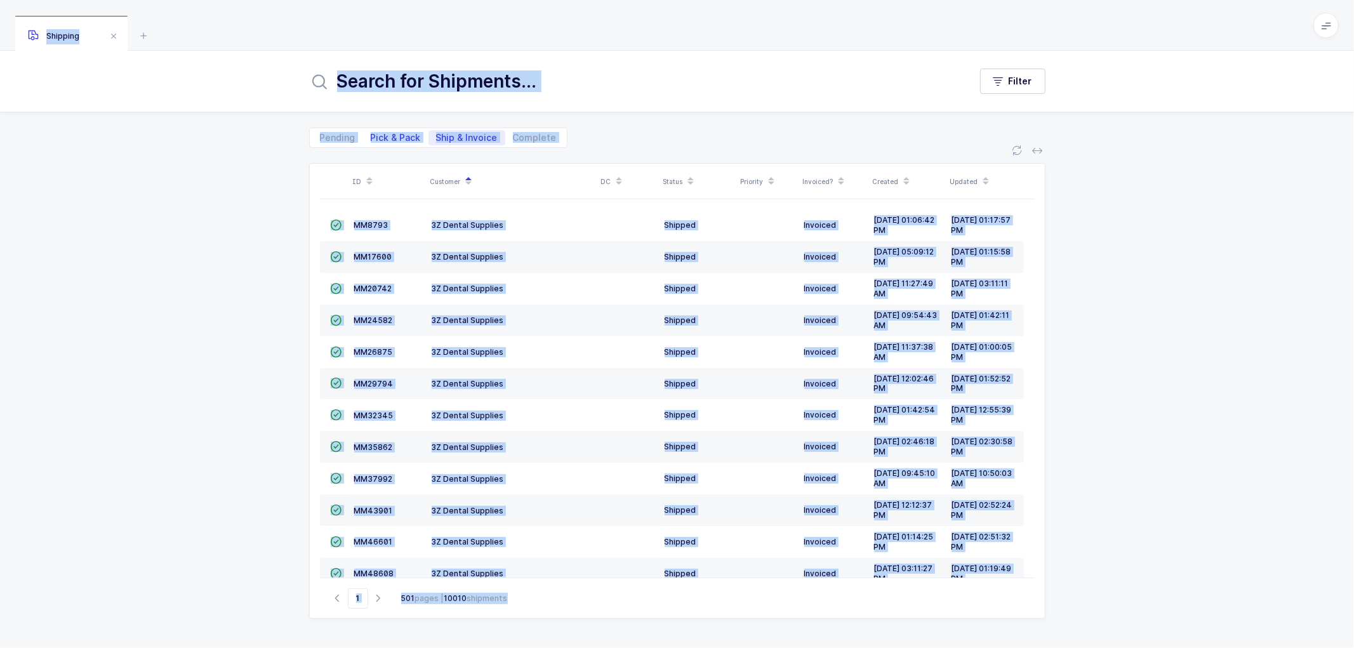
click at [371, 132] on input "Pick & Pack" at bounding box center [367, 134] width 8 height 8
radio input "true"
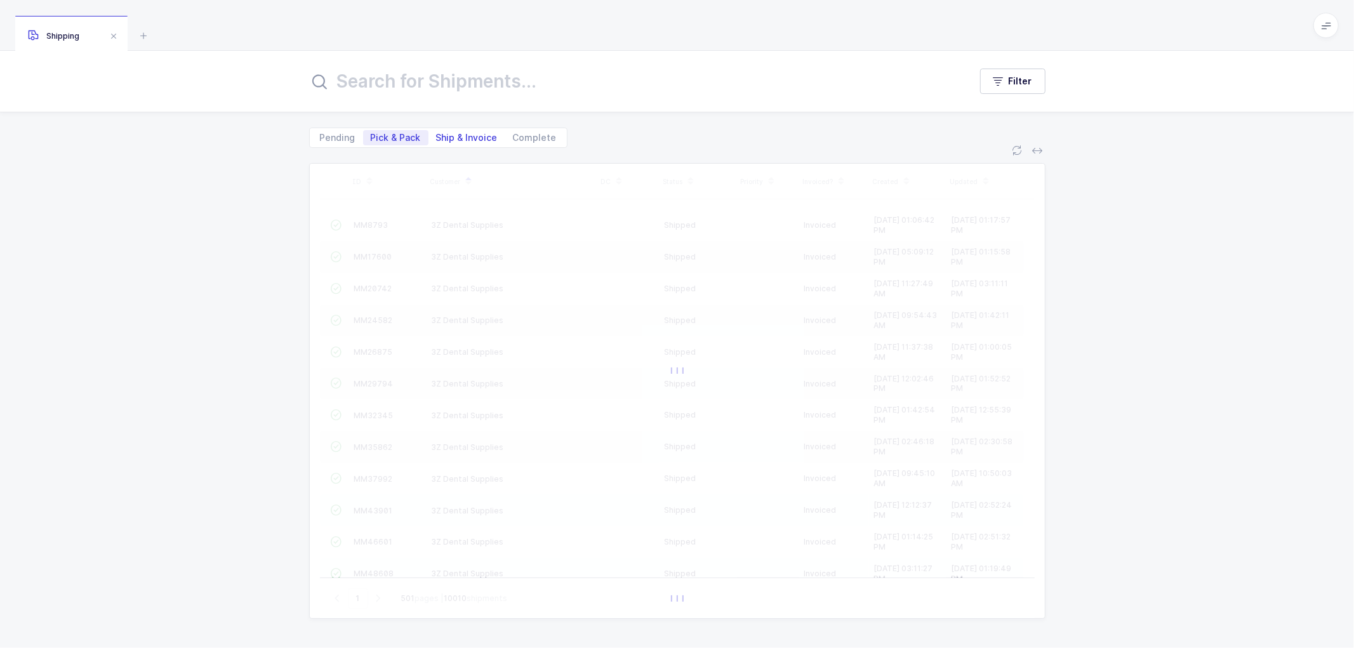
click at [460, 134] on span "Ship & Invoice" at bounding box center [467, 137] width 62 height 9
click at [437, 134] on input "Ship & Invoice" at bounding box center [433, 134] width 8 height 8
radio input "true"
radio input "false"
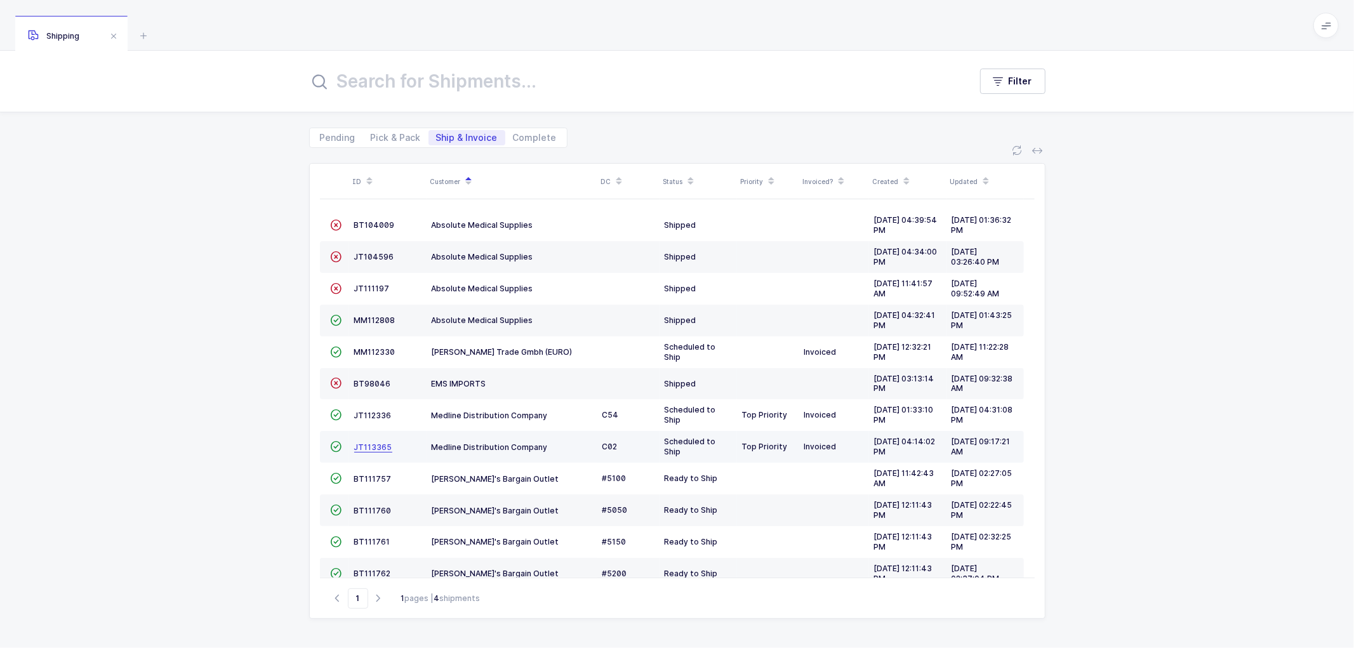
click at [371, 444] on span "JT113365" at bounding box center [373, 448] width 38 height 10
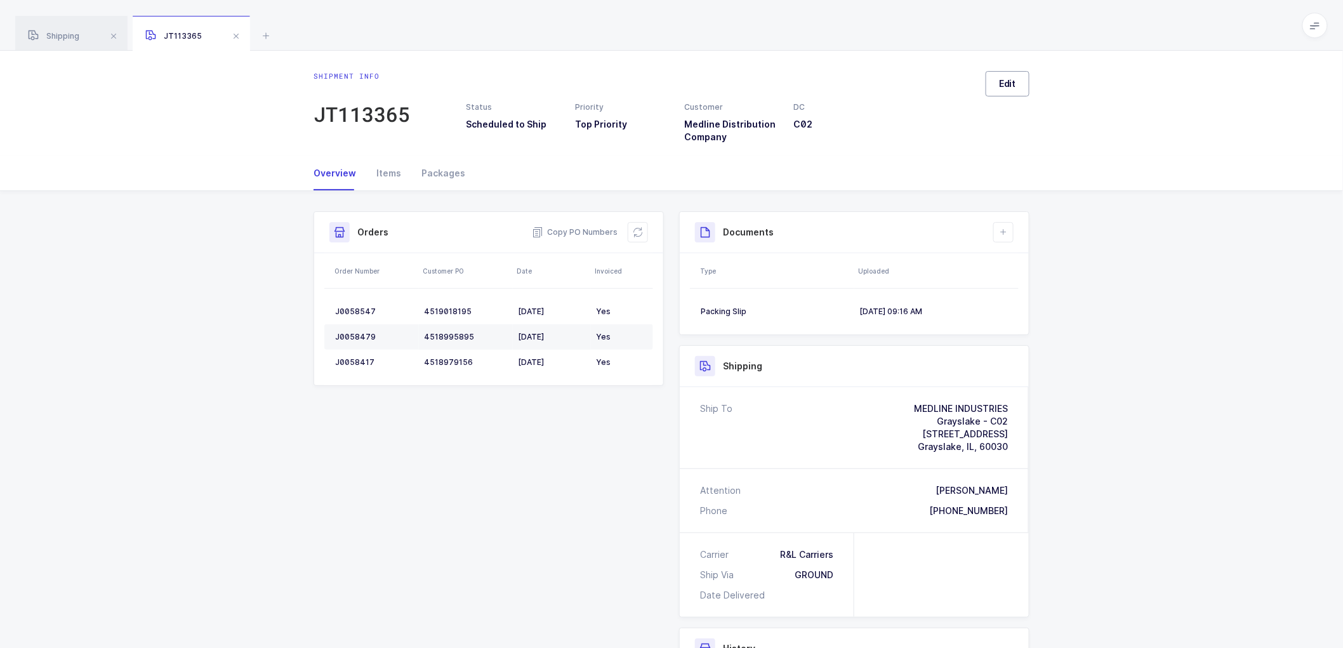
click at [1008, 81] on span "Edit" at bounding box center [1007, 83] width 17 height 13
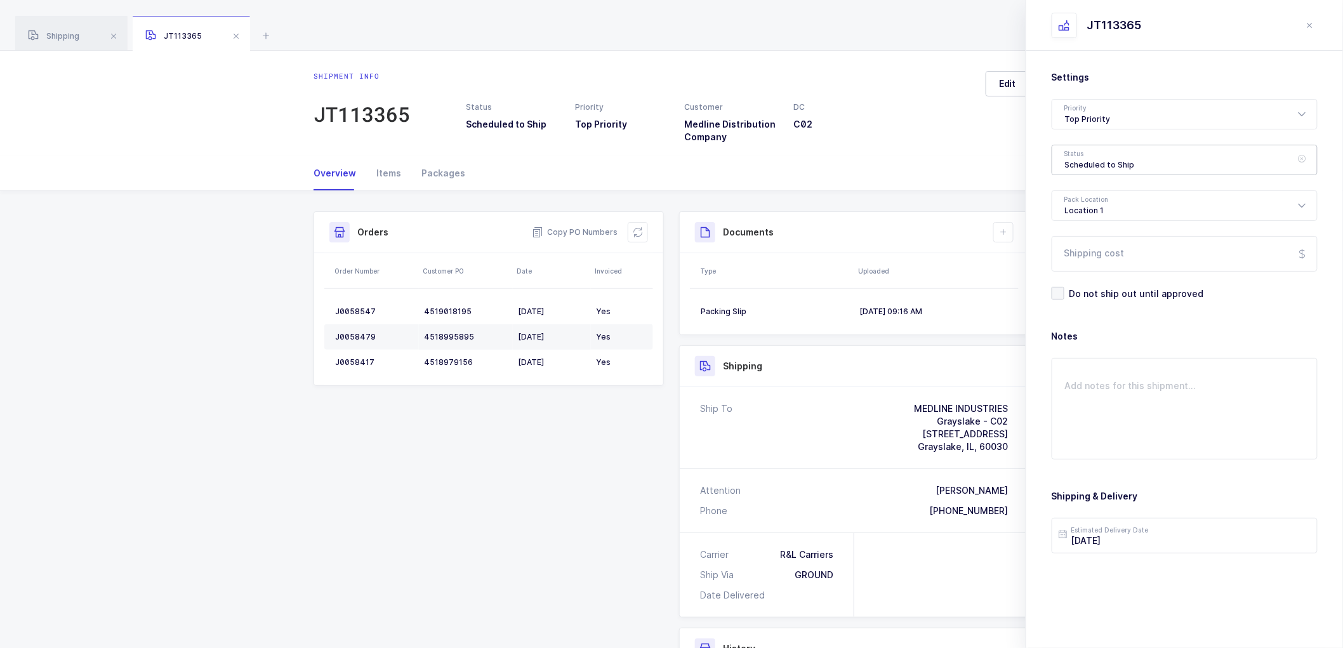
click at [1067, 155] on div "Scheduled to Ship" at bounding box center [1185, 160] width 266 height 30
click at [1077, 256] on span "Shipped" at bounding box center [1083, 257] width 36 height 11
type input "Shipped"
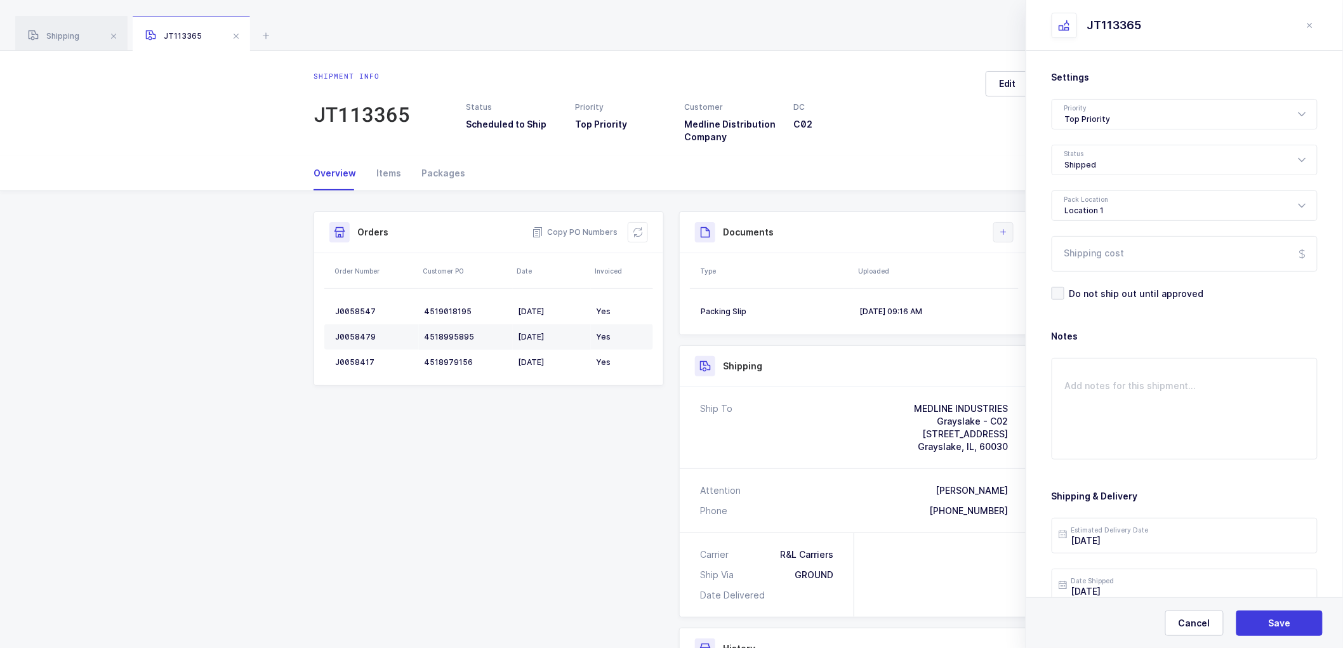
click at [1004, 229] on icon at bounding box center [1004, 232] width 10 height 10
drag, startPoint x: 1284, startPoint y: 625, endPoint x: 1190, endPoint y: 518, distance: 142.1
click at [1281, 623] on span "Save" at bounding box center [1280, 623] width 22 height 13
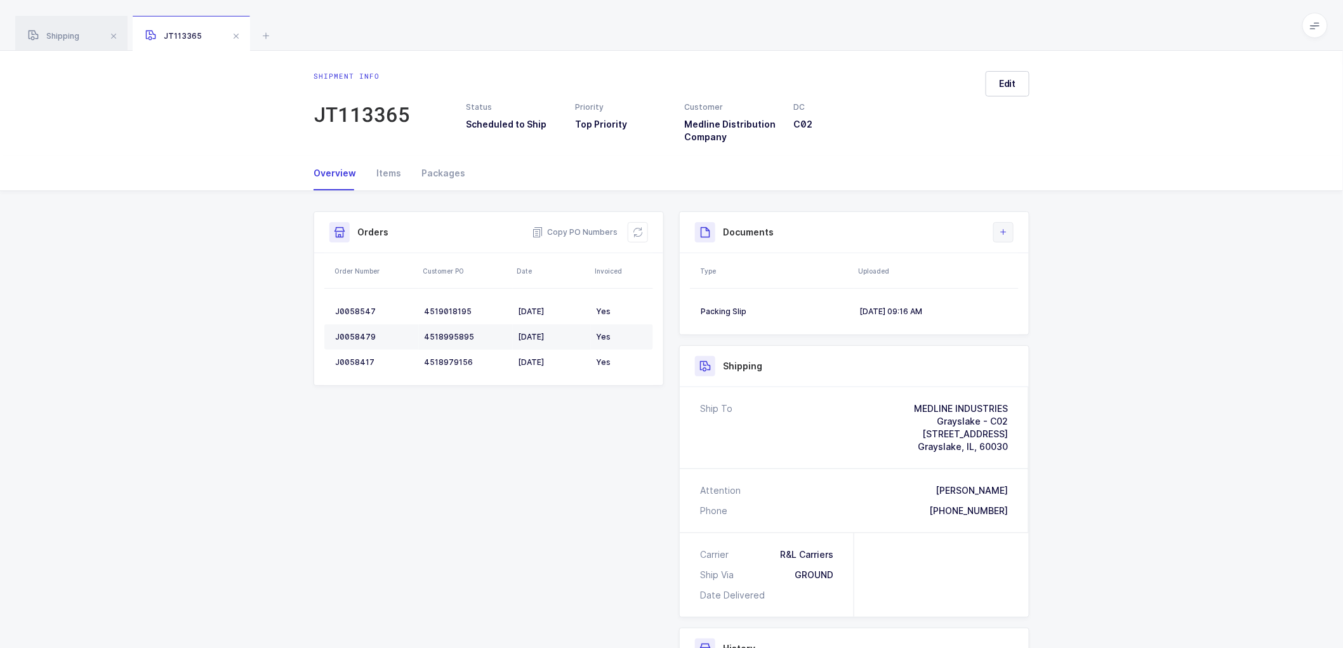
click at [1005, 229] on icon at bounding box center [1004, 232] width 10 height 10
click at [1026, 286] on li "Upload Document" at bounding box center [1046, 289] width 95 height 20
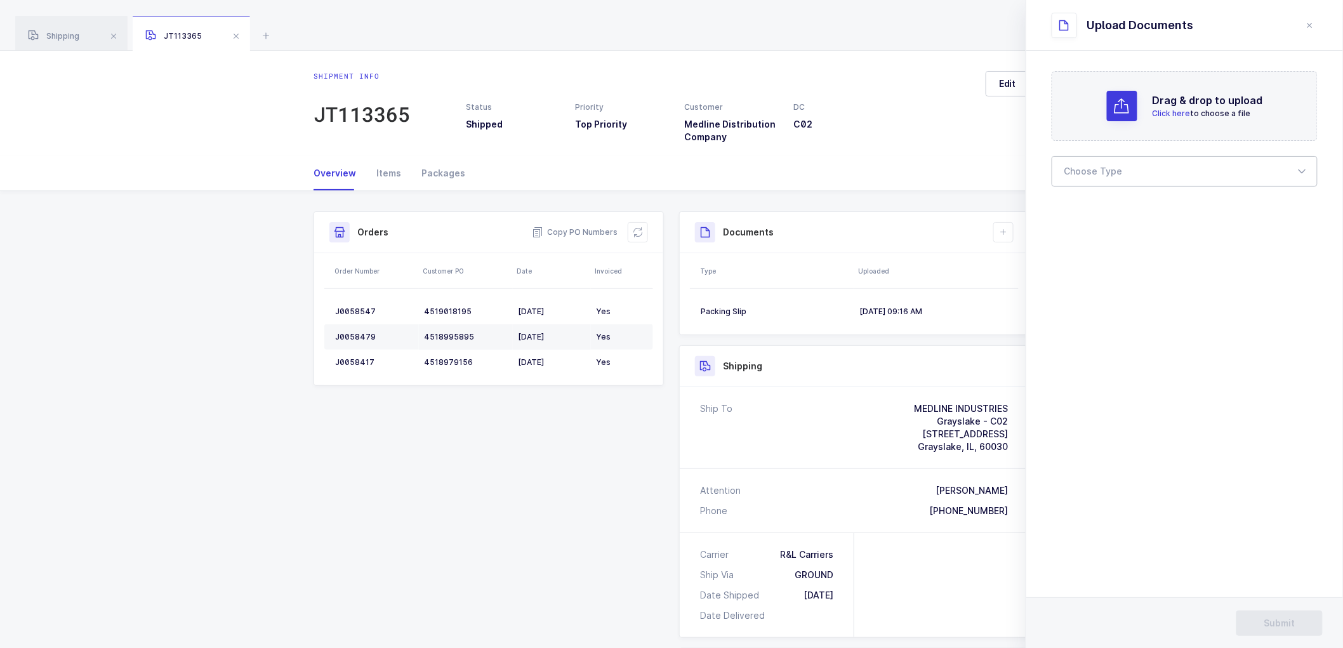
click at [1082, 166] on div at bounding box center [1185, 171] width 266 height 30
click at [1088, 212] on span "Bill of Lading" at bounding box center [1093, 211] width 57 height 11
type input "Bill of Lading"
click at [1288, 623] on span "Submit" at bounding box center [1280, 623] width 31 height 13
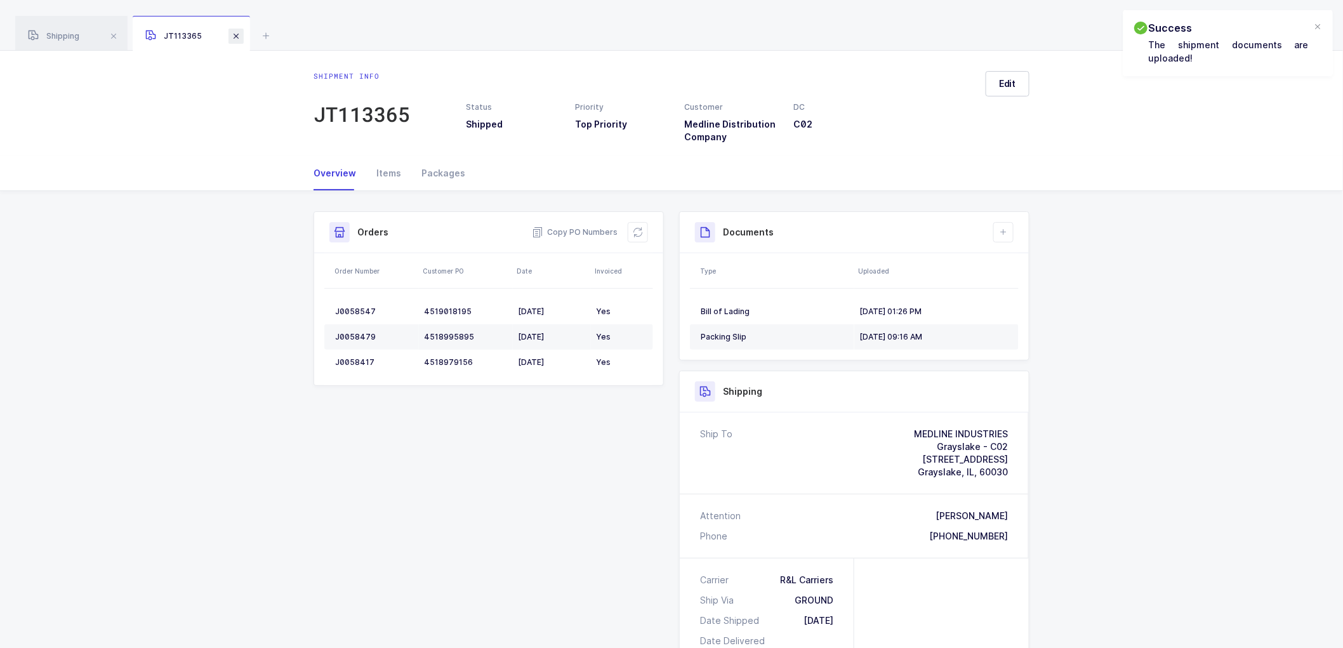
click at [233, 34] on span at bounding box center [236, 36] width 15 height 15
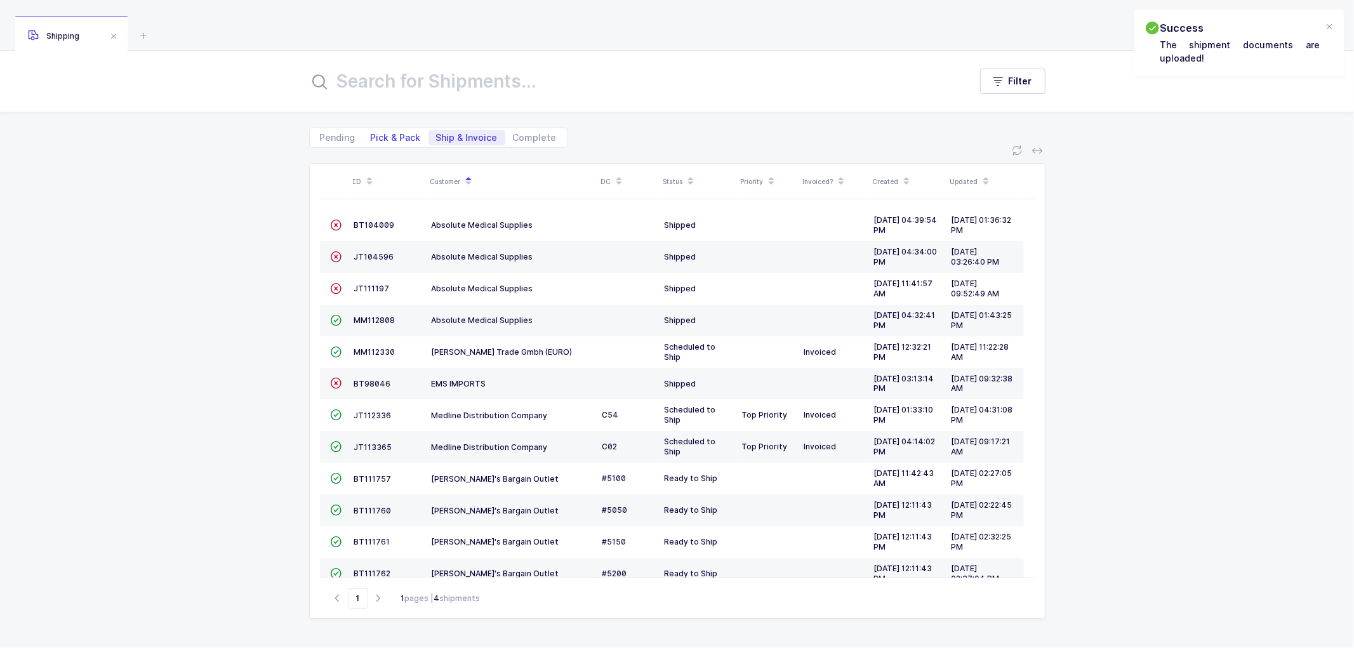
click at [398, 135] on span "Pick & Pack" at bounding box center [396, 137] width 50 height 9
click at [371, 135] on input "Pick & Pack" at bounding box center [367, 134] width 8 height 8
radio input "true"
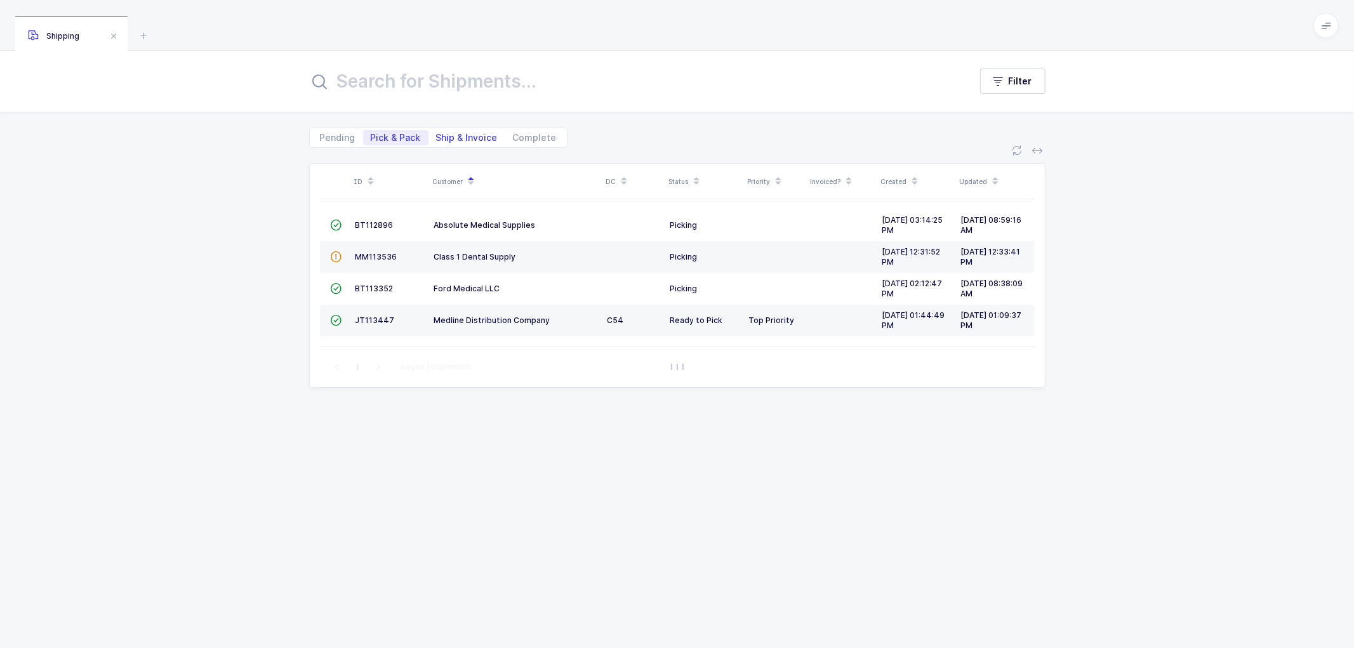
click at [460, 133] on span "Ship & Invoice" at bounding box center [467, 137] width 62 height 9
click at [437, 133] on input "Ship & Invoice" at bounding box center [433, 134] width 8 height 8
radio input "true"
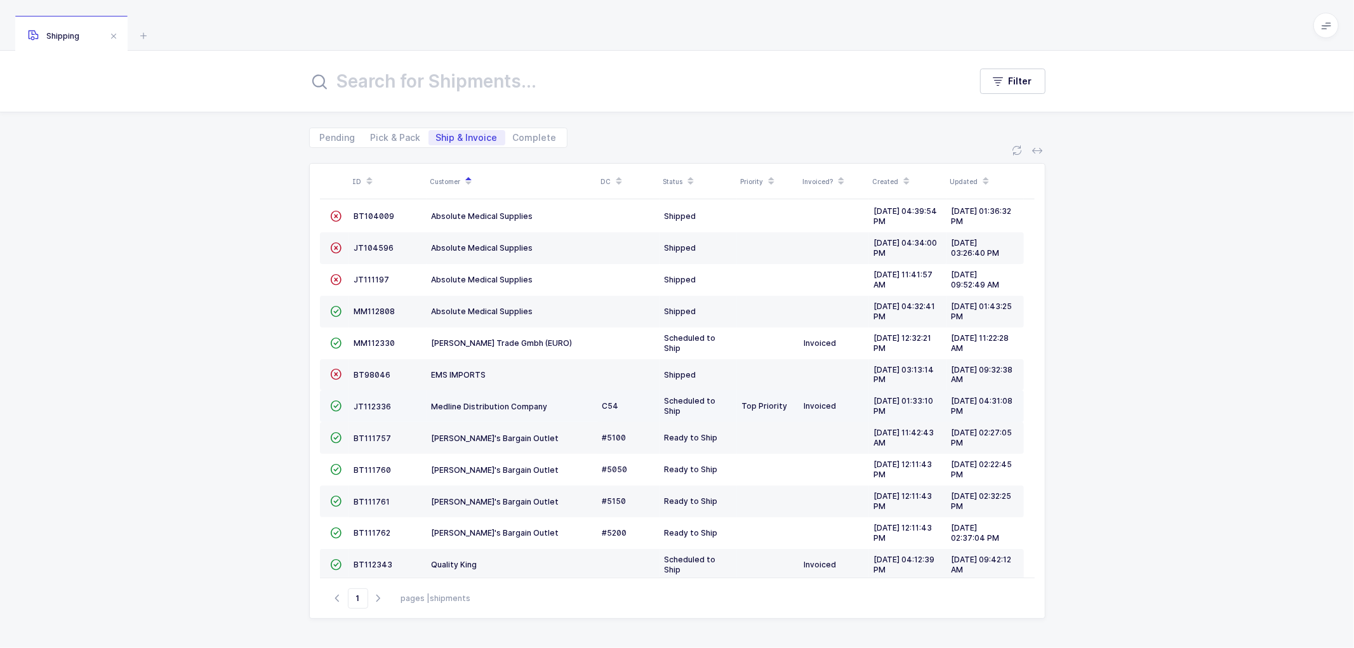
scroll to position [23, 0]
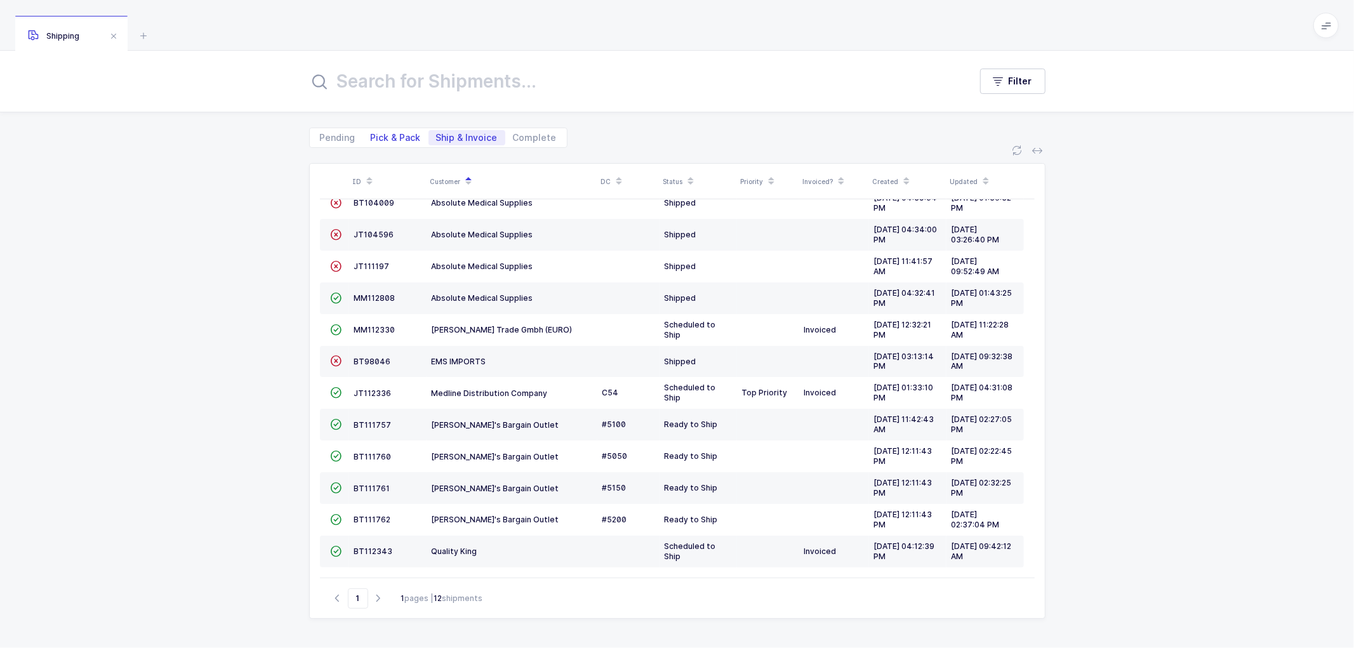
click at [380, 133] on span "Pick & Pack" at bounding box center [396, 137] width 50 height 9
click at [371, 133] on input "Pick & Pack" at bounding box center [367, 134] width 8 height 8
radio input "true"
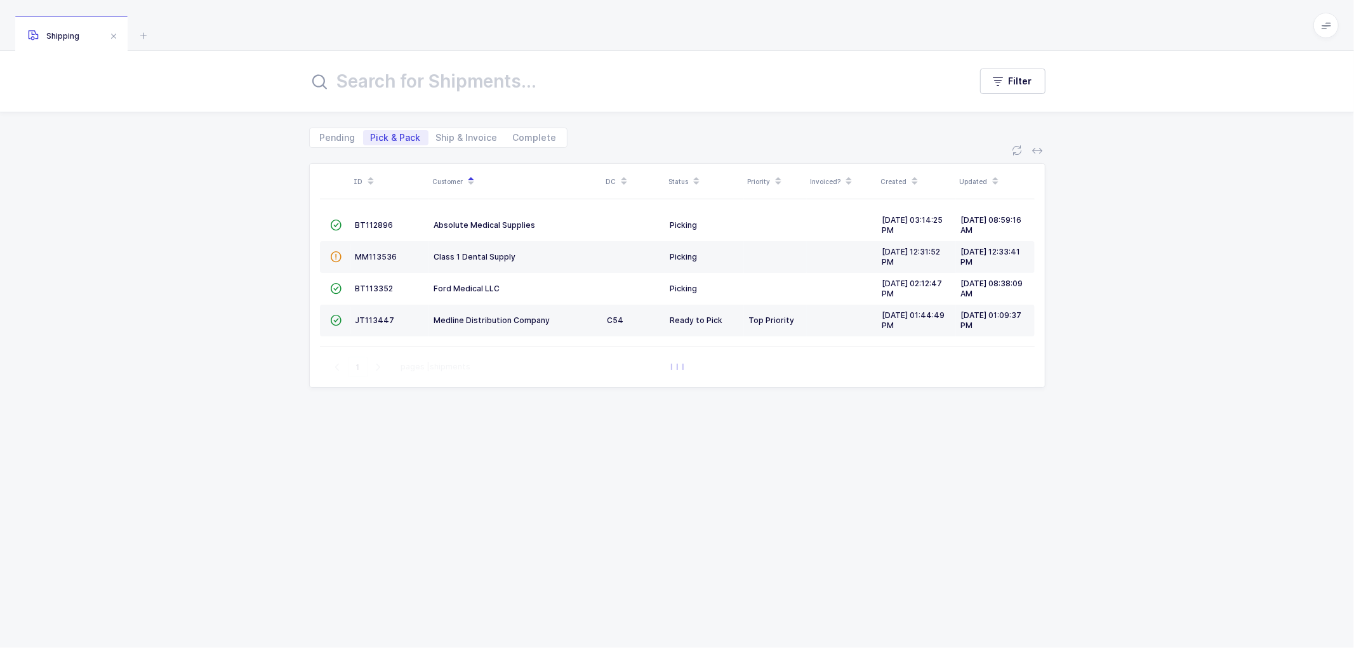
scroll to position [0, 0]
click at [363, 316] on span "JT113447" at bounding box center [375, 321] width 39 height 10
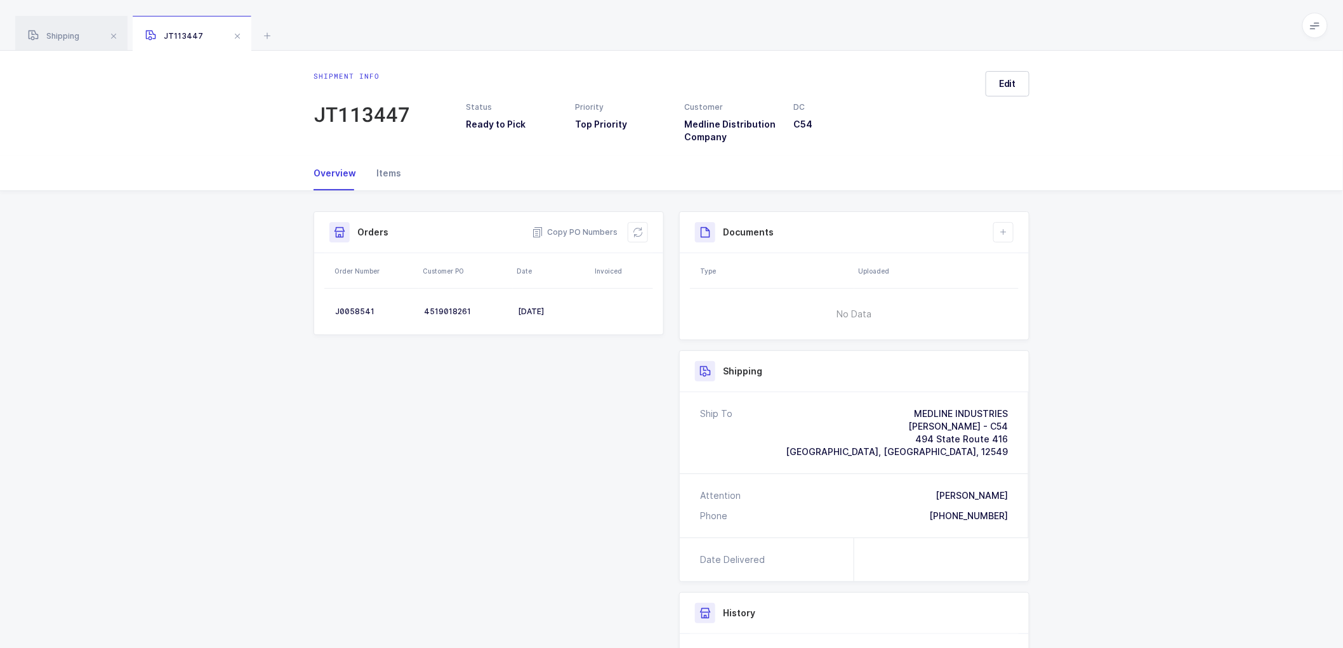
click at [385, 168] on div "Items" at bounding box center [383, 173] width 35 height 34
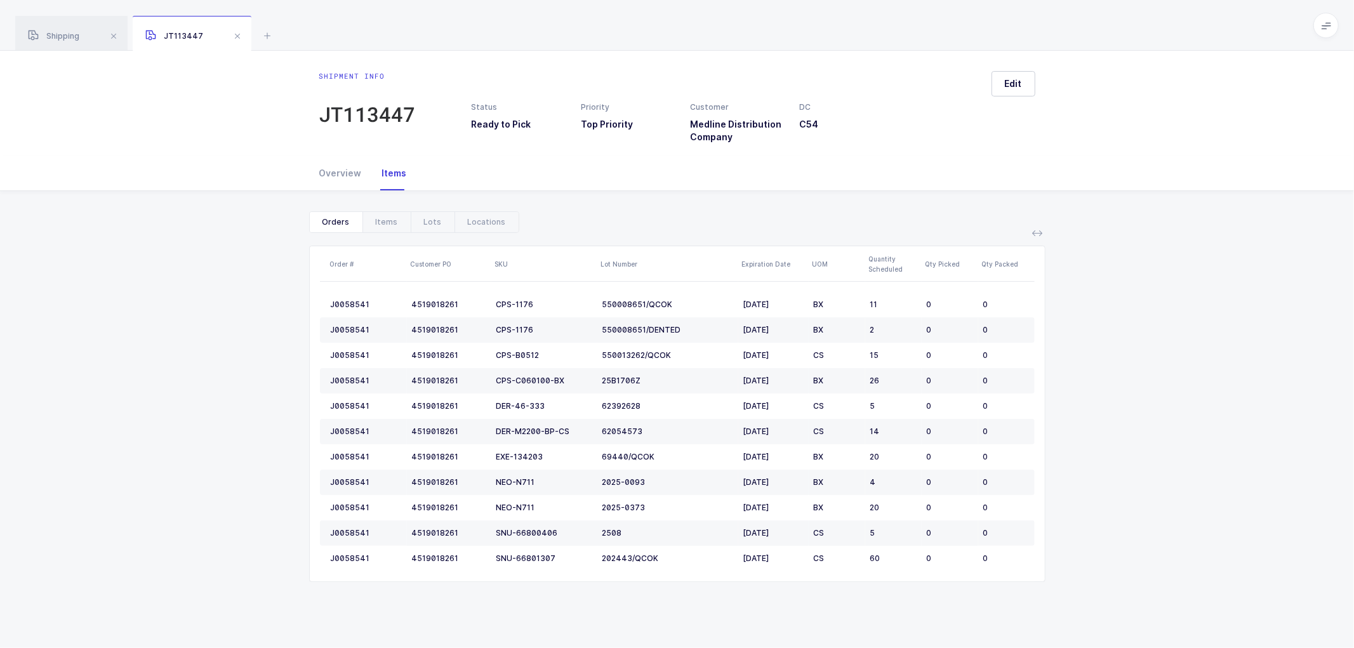
drag, startPoint x: 229, startPoint y: 34, endPoint x: 239, endPoint y: 34, distance: 10.2
click at [236, 34] on span at bounding box center [237, 36] width 15 height 15
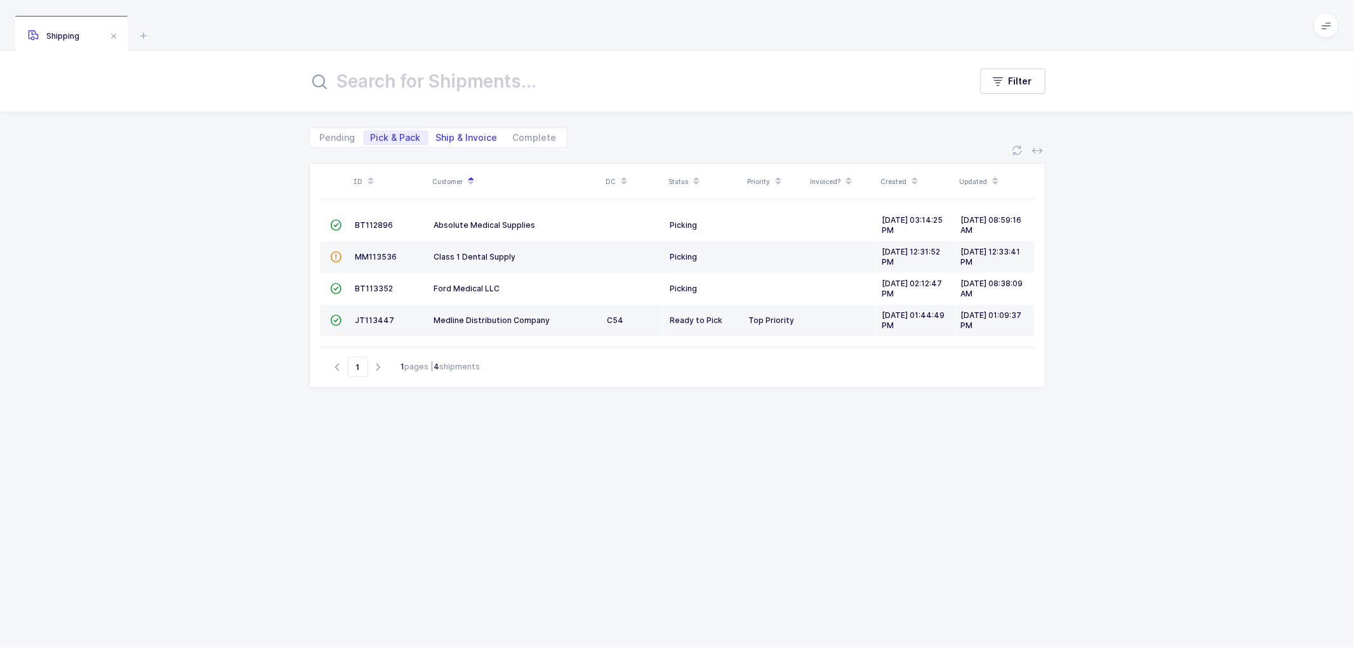
click at [465, 135] on span "Ship & Invoice" at bounding box center [467, 137] width 62 height 9
click at [437, 135] on input "Ship & Invoice" at bounding box center [433, 134] width 8 height 8
radio input "true"
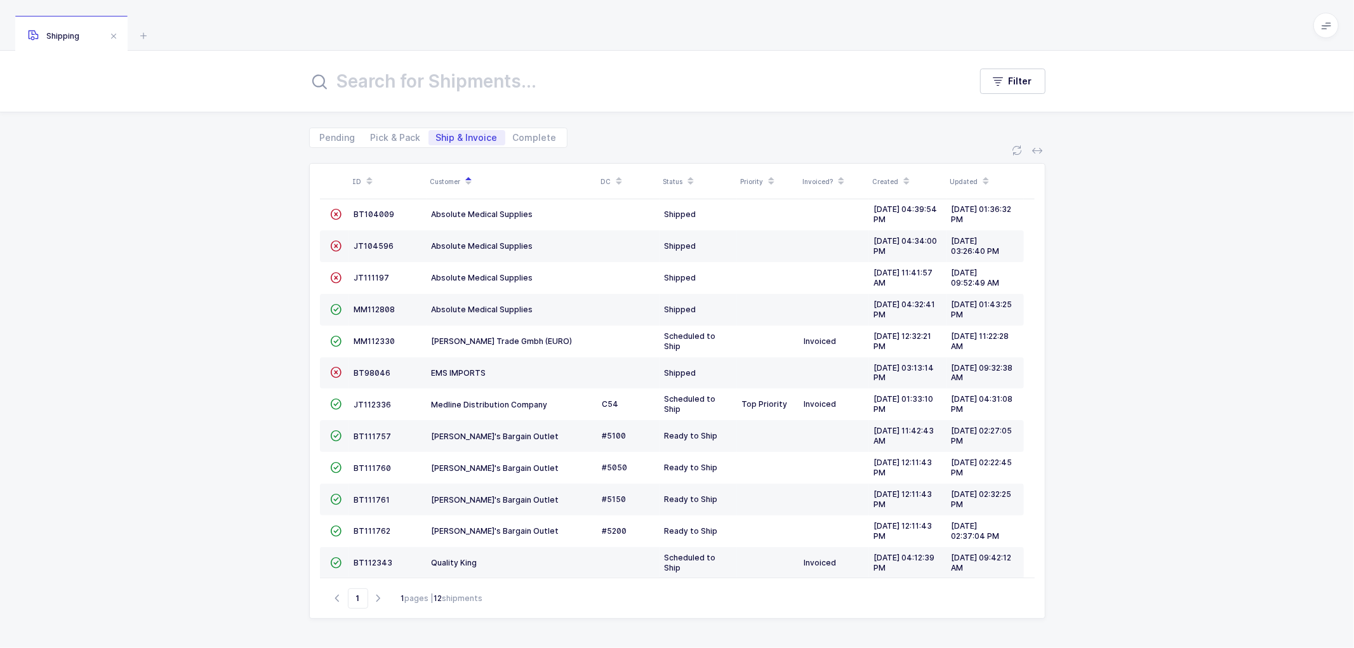
scroll to position [23, 0]
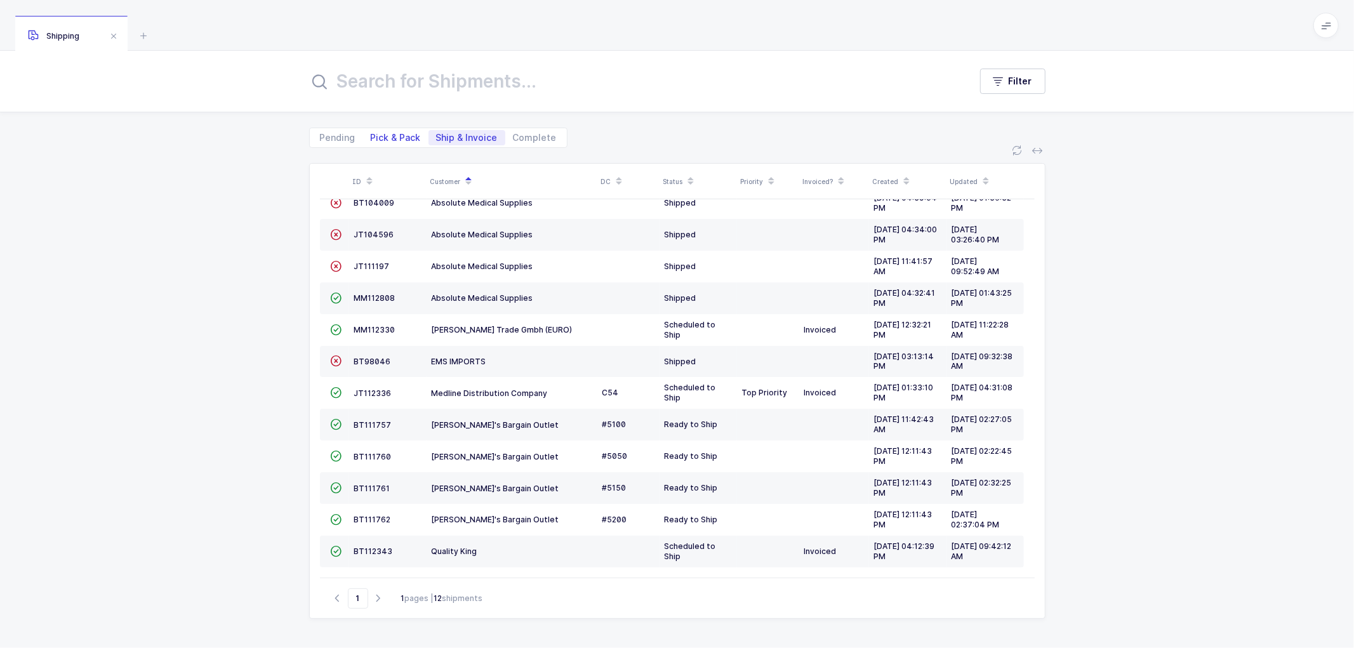
click at [388, 138] on span "Pick & Pack" at bounding box center [396, 137] width 50 height 9
click at [371, 138] on input "Pick & Pack" at bounding box center [367, 134] width 8 height 8
radio input "true"
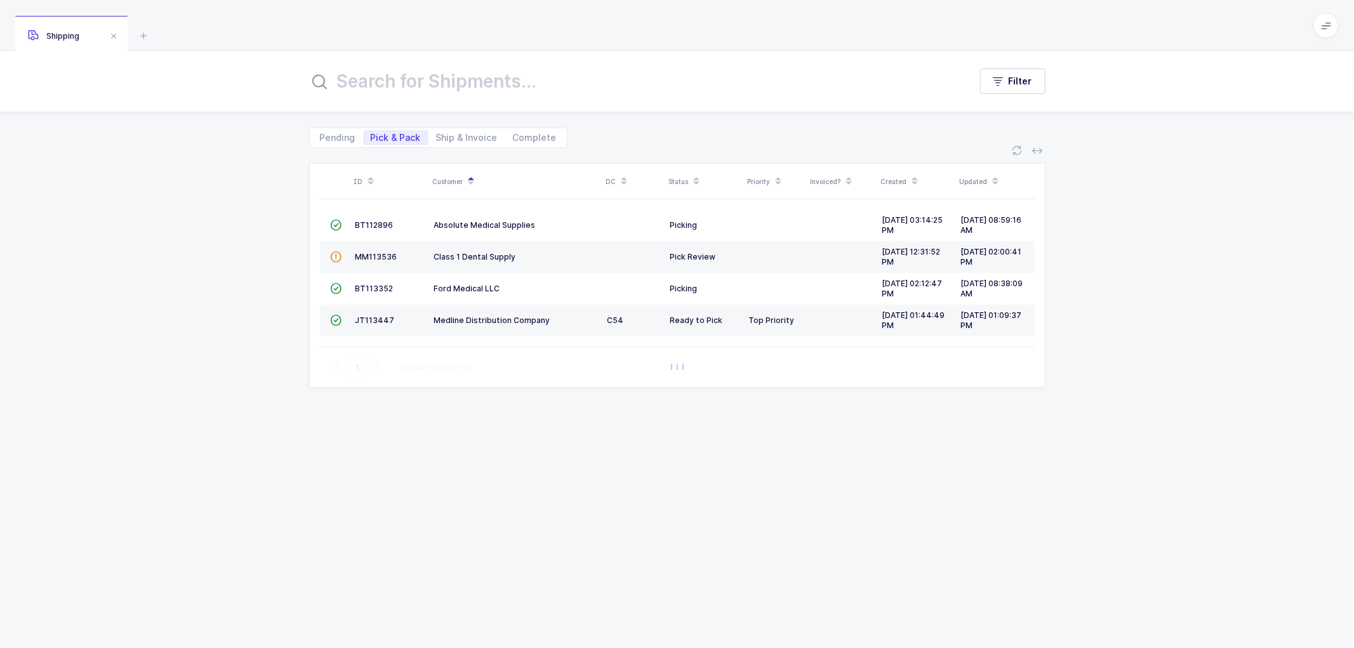
scroll to position [0, 0]
click at [464, 136] on span "Ship & Invoice" at bounding box center [467, 137] width 62 height 9
click at [437, 136] on input "Ship & Invoice" at bounding box center [433, 134] width 8 height 8
radio input "true"
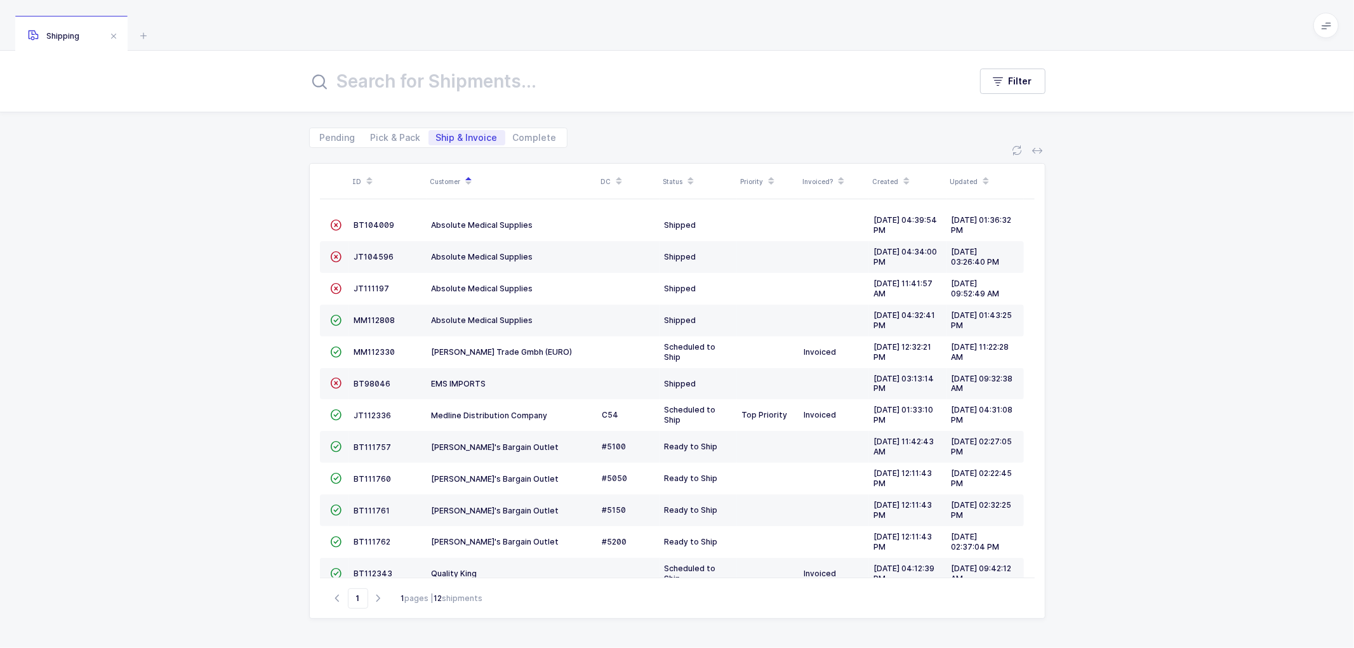
click at [289, 154] on div "ID Customer DC Status Priority Invoiced? Created Updated  BT104009 Absolute Me…" at bounding box center [677, 398] width 1354 height 500
drag, startPoint x: 206, startPoint y: 251, endPoint x: 210, endPoint y: 244, distance: 8.8
click at [206, 250] on div "ID Customer DC Status Priority Invoiced? Created Updated  BT104009 Absolute Me…" at bounding box center [677, 398] width 1354 height 500
click at [399, 137] on span "Pick & Pack" at bounding box center [396, 137] width 50 height 9
click at [371, 137] on input "Pick & Pack" at bounding box center [367, 134] width 8 height 8
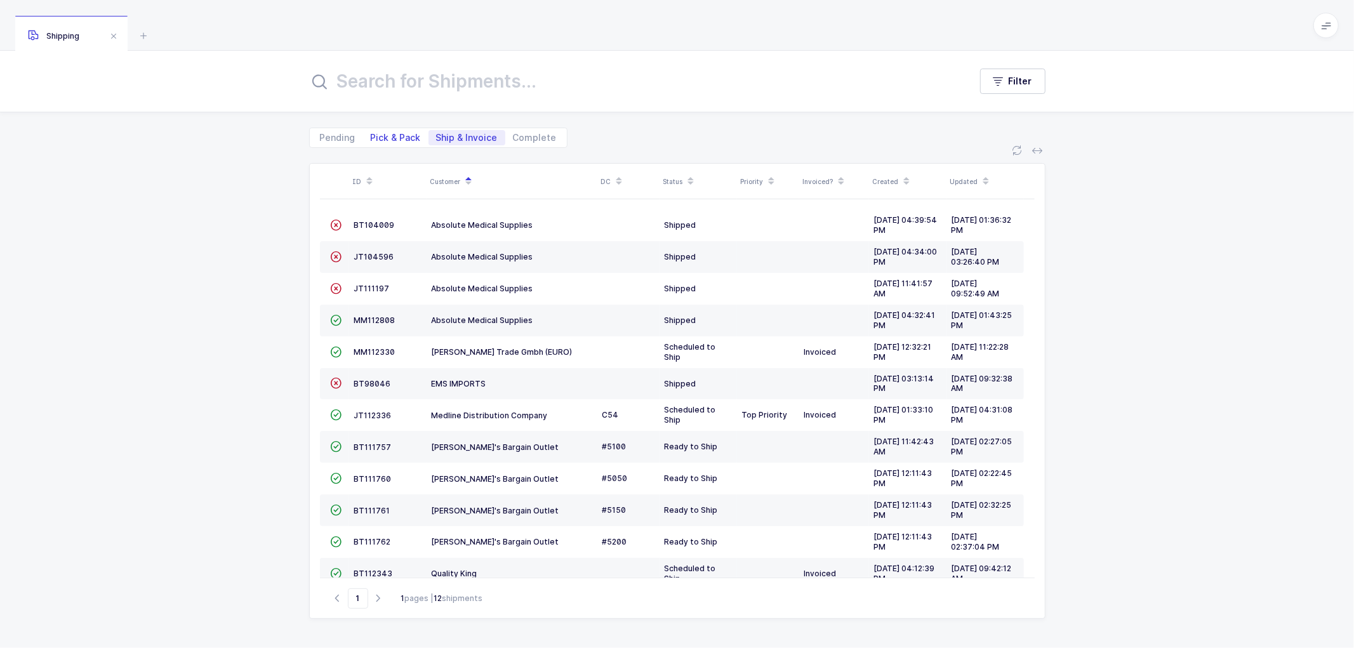
radio input "true"
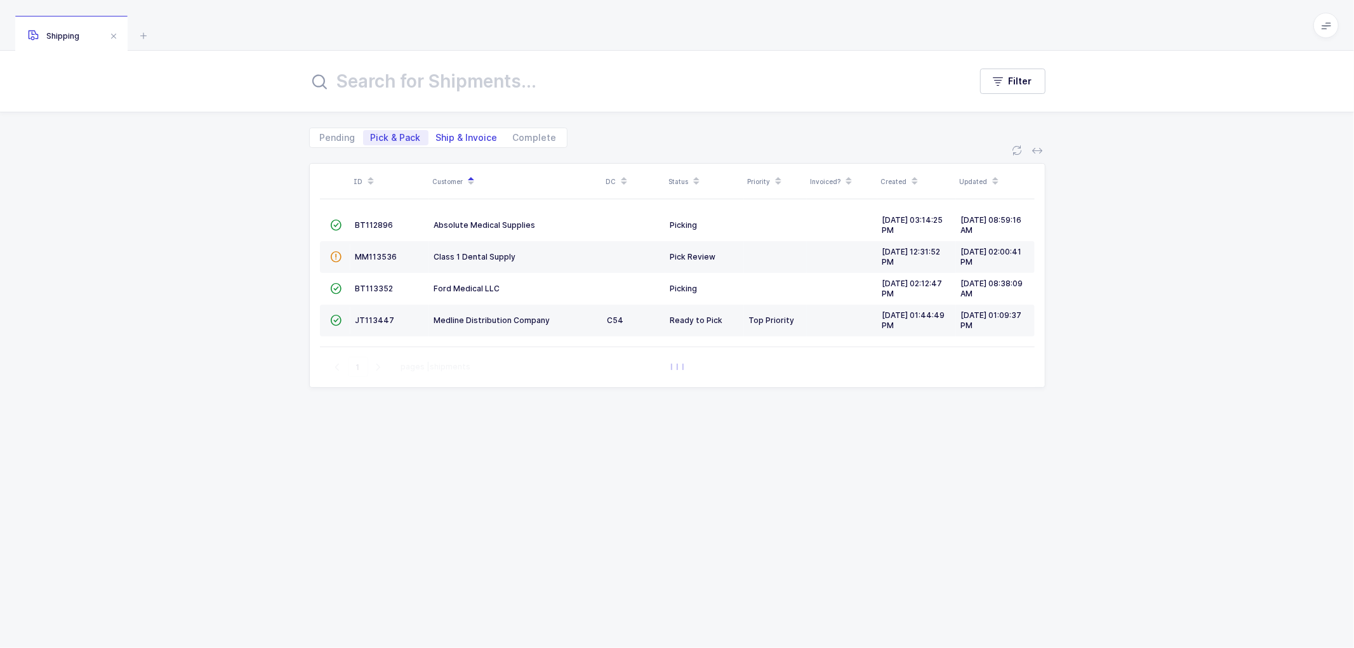
click at [462, 133] on span "Ship & Invoice" at bounding box center [467, 137] width 62 height 9
click at [437, 133] on input "Ship & Invoice" at bounding box center [433, 134] width 8 height 8
radio input "true"
radio input "false"
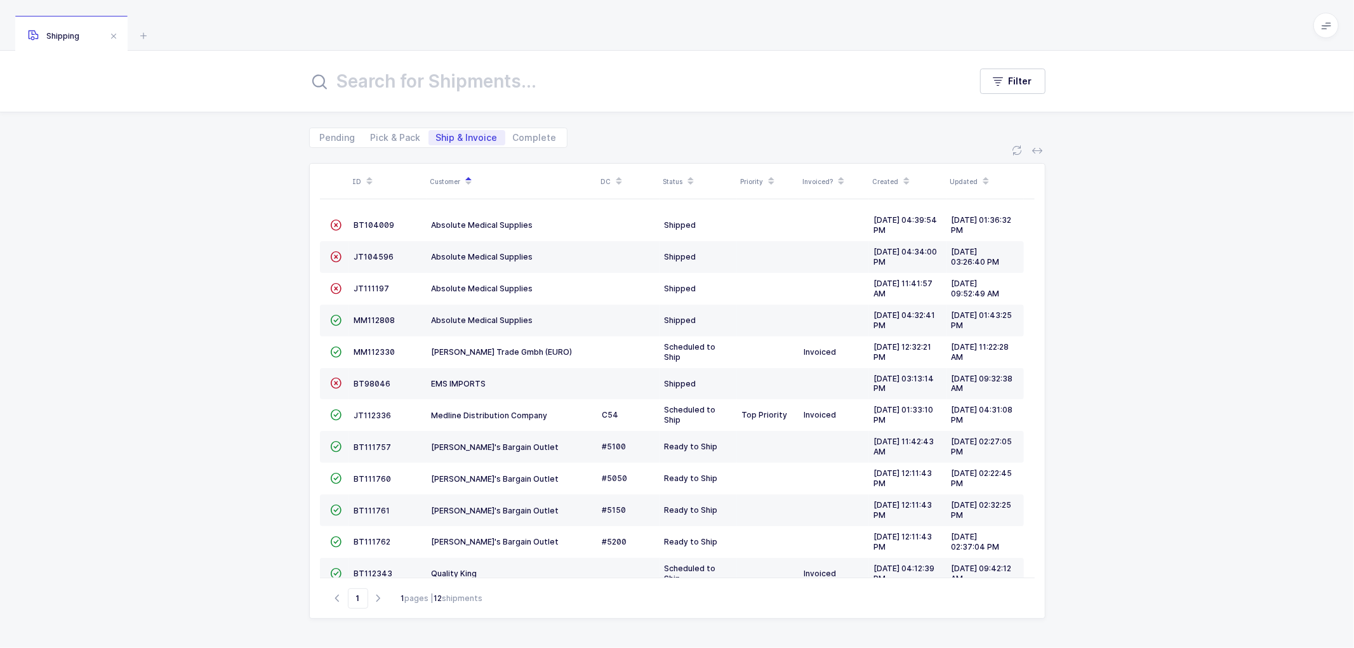
click at [201, 220] on div "ID Customer DC Status Priority Invoiced? Created Updated  BT104009 Absolute Me…" at bounding box center [677, 398] width 1354 height 500
click at [226, 423] on div "ID Customer DC Status Priority Invoiced? Created Updated  BT104009 Absolute Me…" at bounding box center [677, 398] width 1354 height 500
